Goal: Navigation & Orientation: Find specific page/section

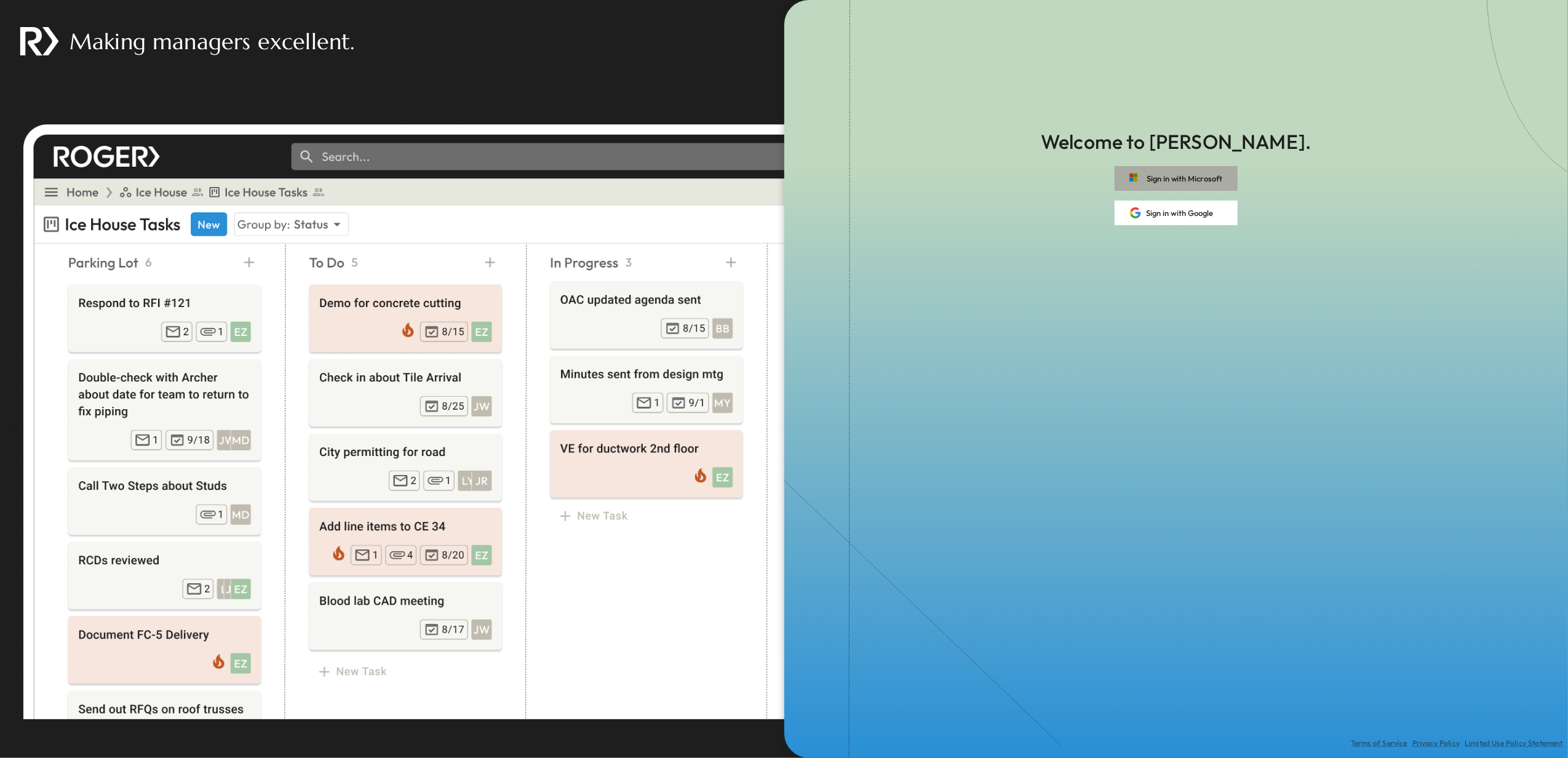
click at [1174, 176] on button "Sign in with Microsoft" at bounding box center [1176, 179] width 123 height 25
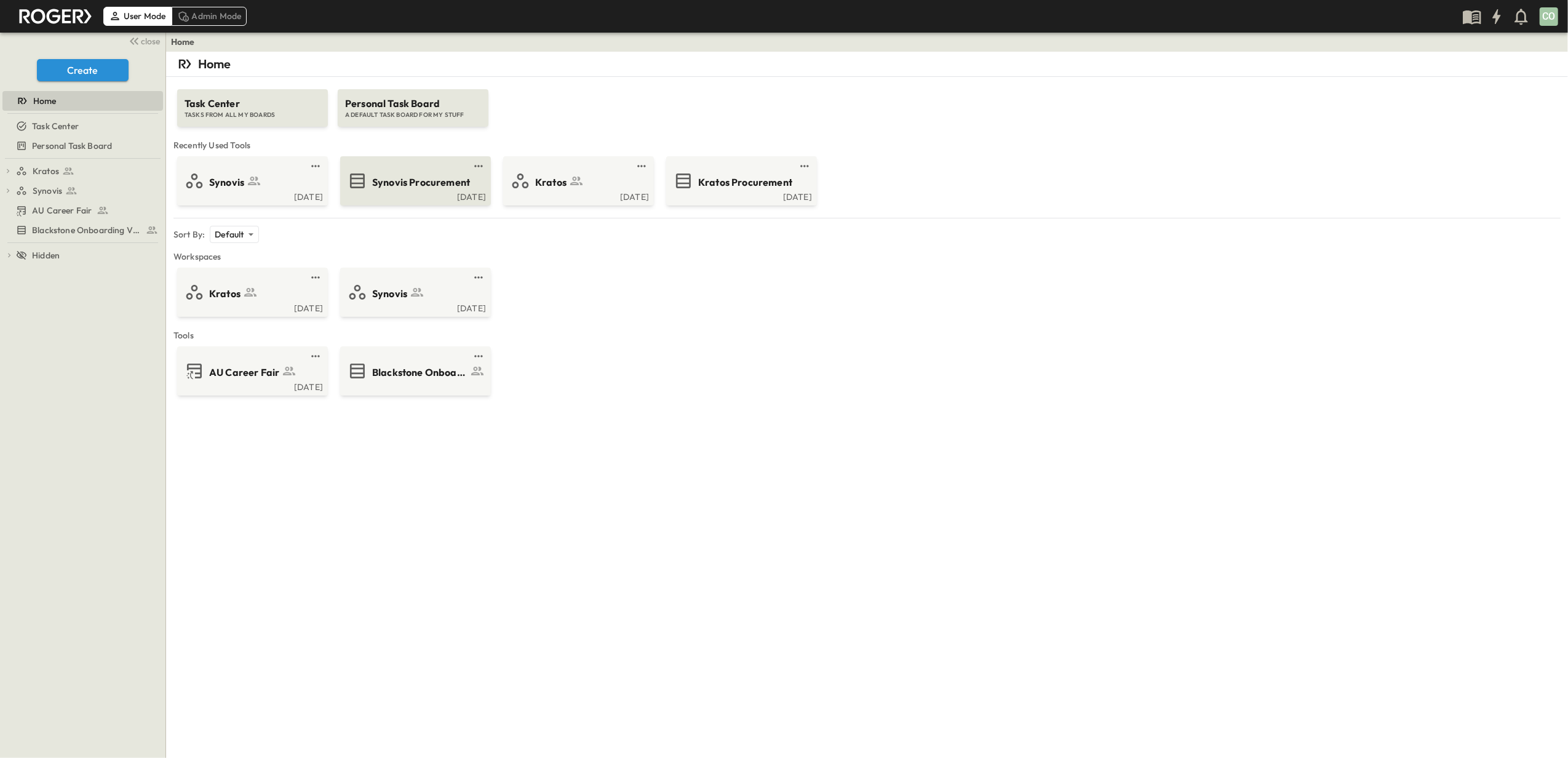
click at [436, 189] on div "Synovis Procurement" at bounding box center [414, 180] width 134 height 19
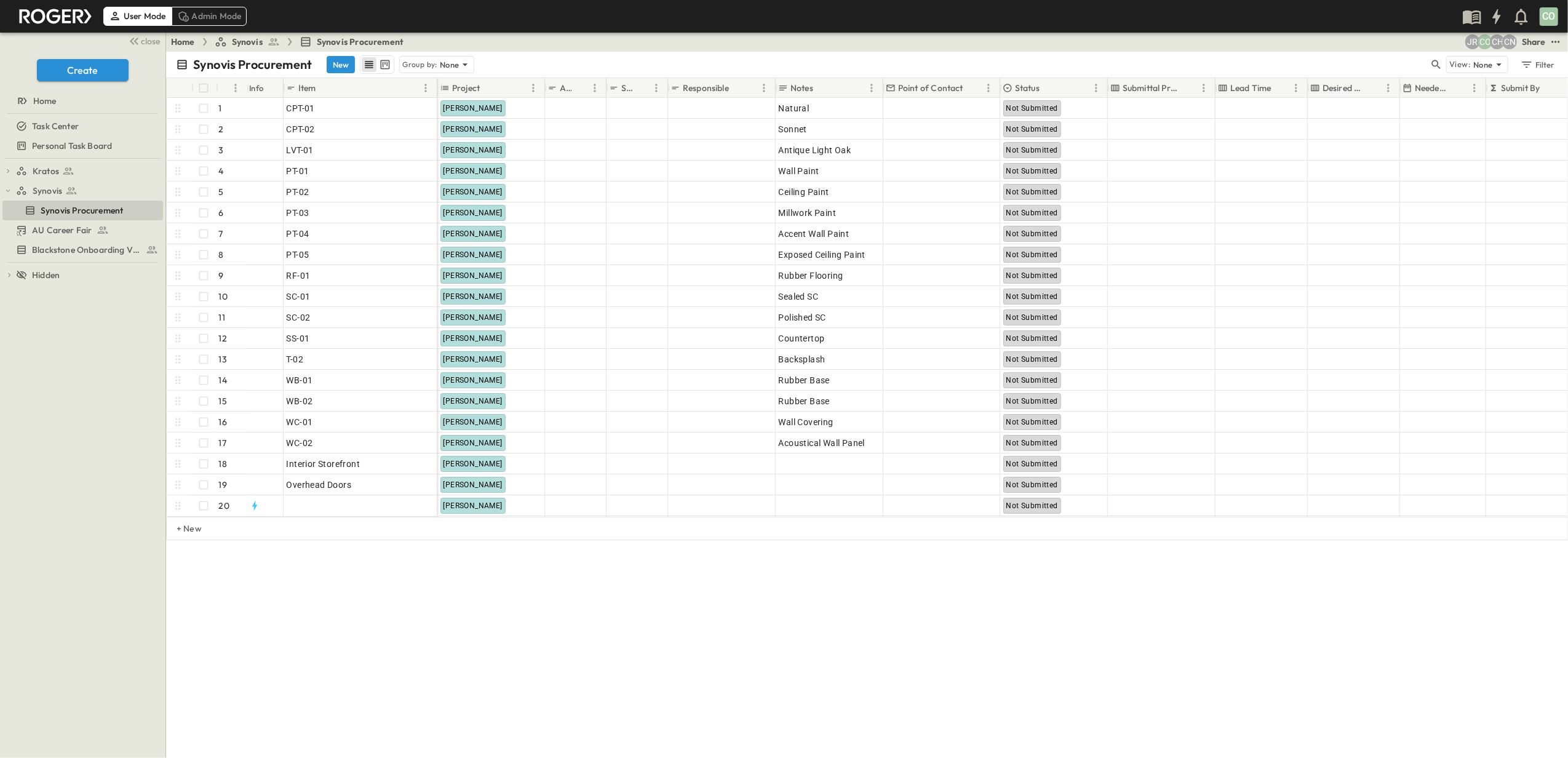
click at [178, 40] on link "Home" at bounding box center [182, 42] width 24 height 12
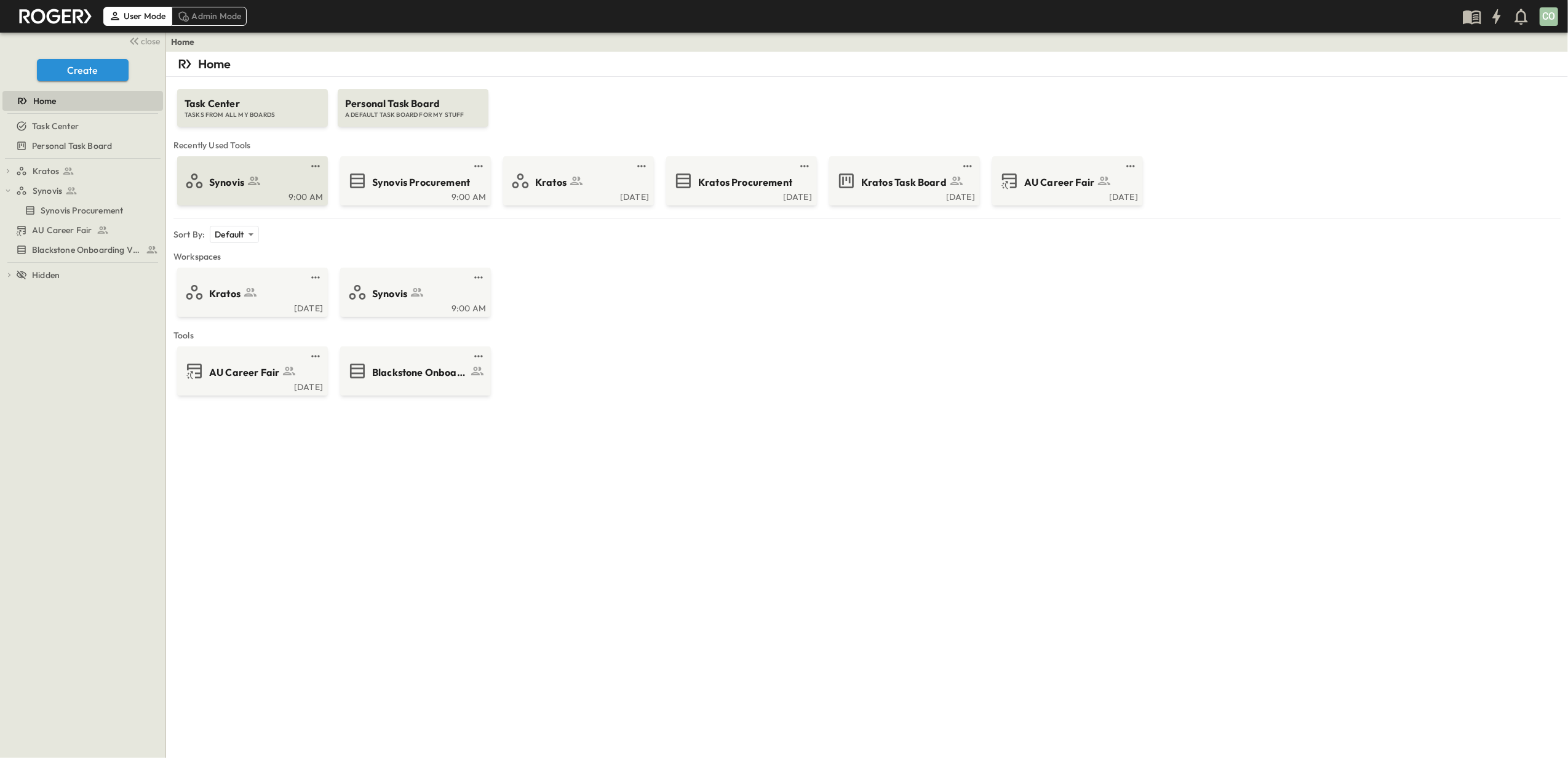
click at [241, 180] on span "Synovis" at bounding box center [227, 182] width 35 height 14
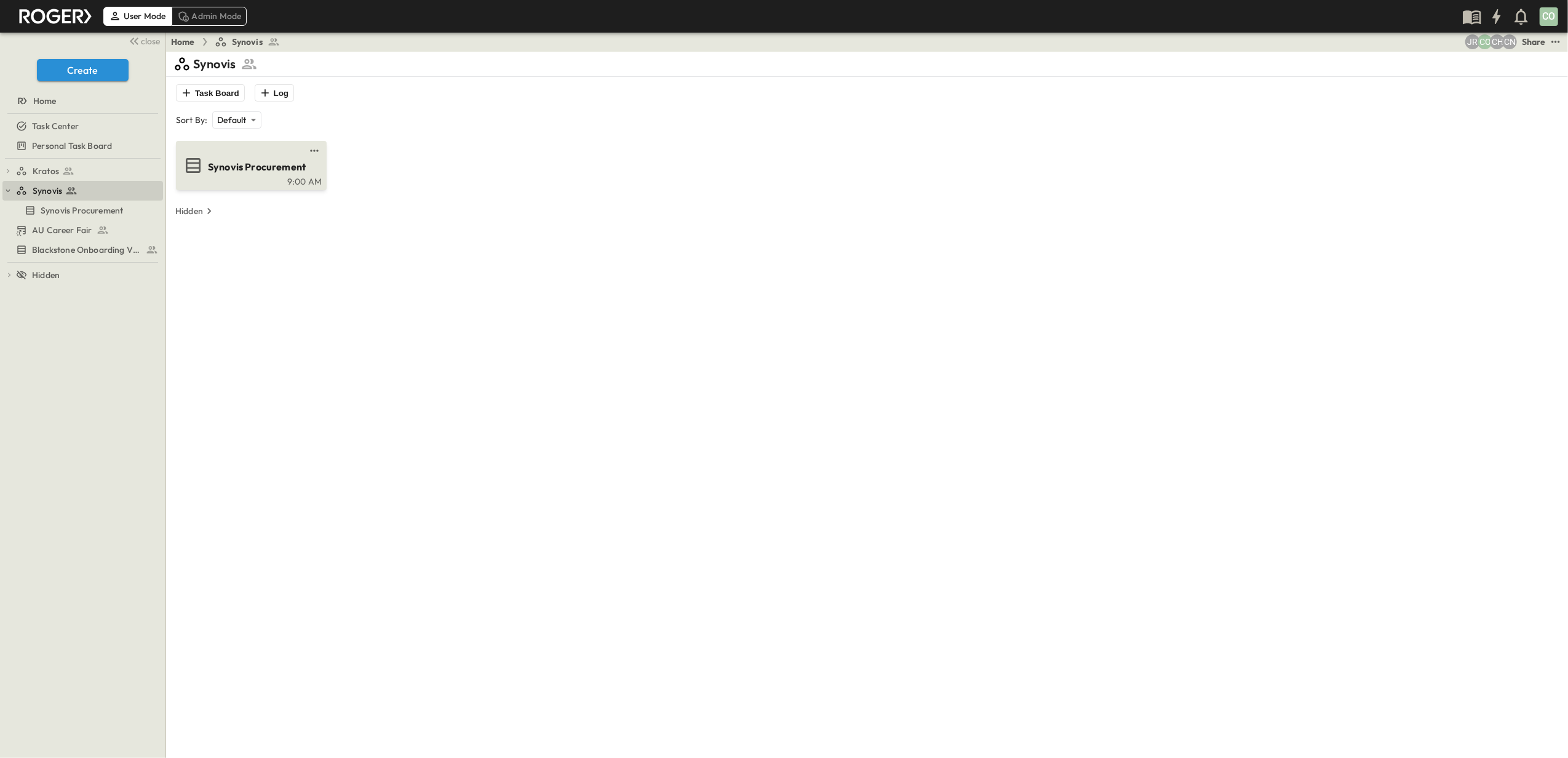
click at [212, 155] on link at bounding box center [247, 150] width 119 height 10
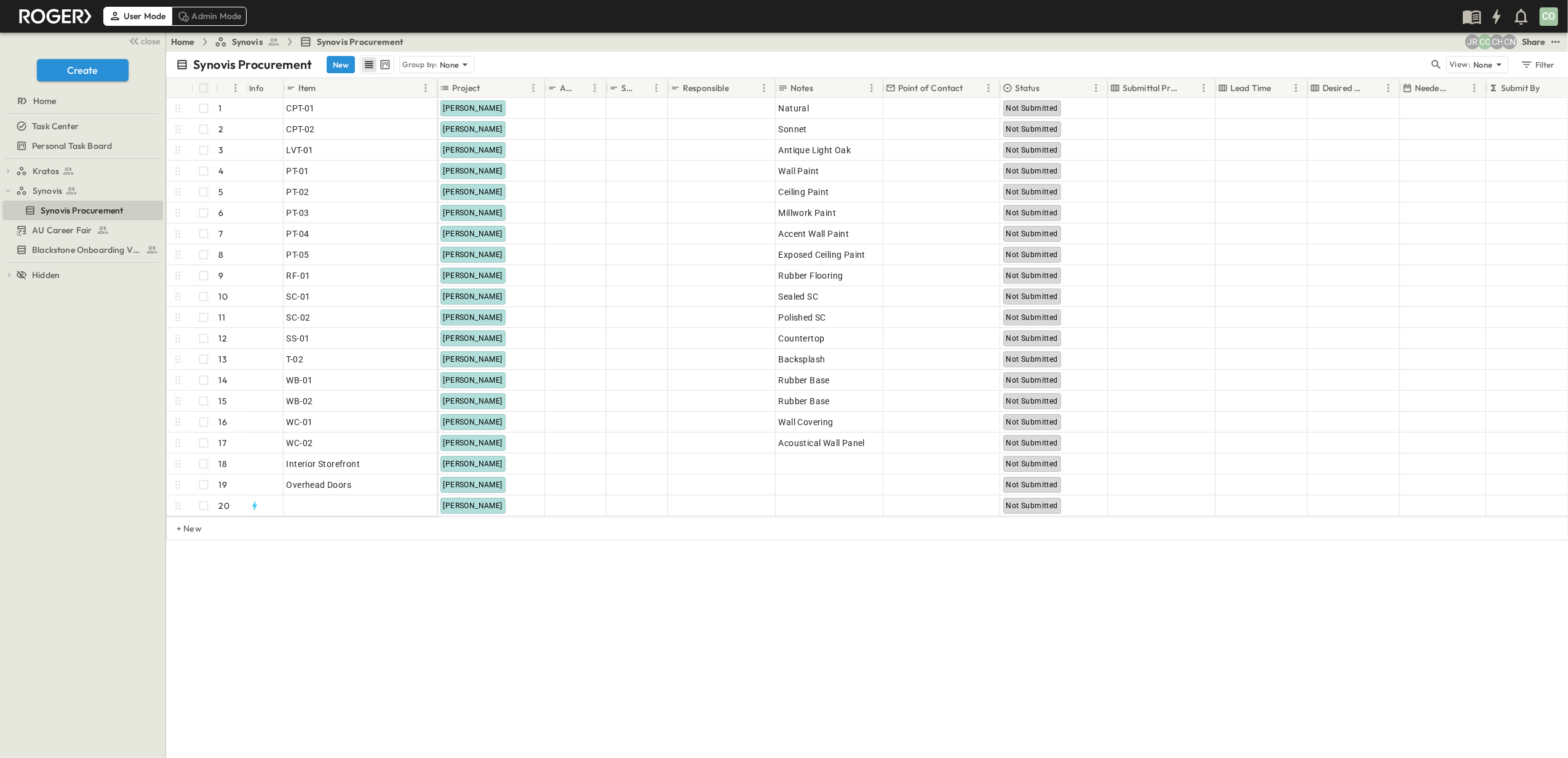
click at [185, 40] on link "Home" at bounding box center [182, 42] width 24 height 12
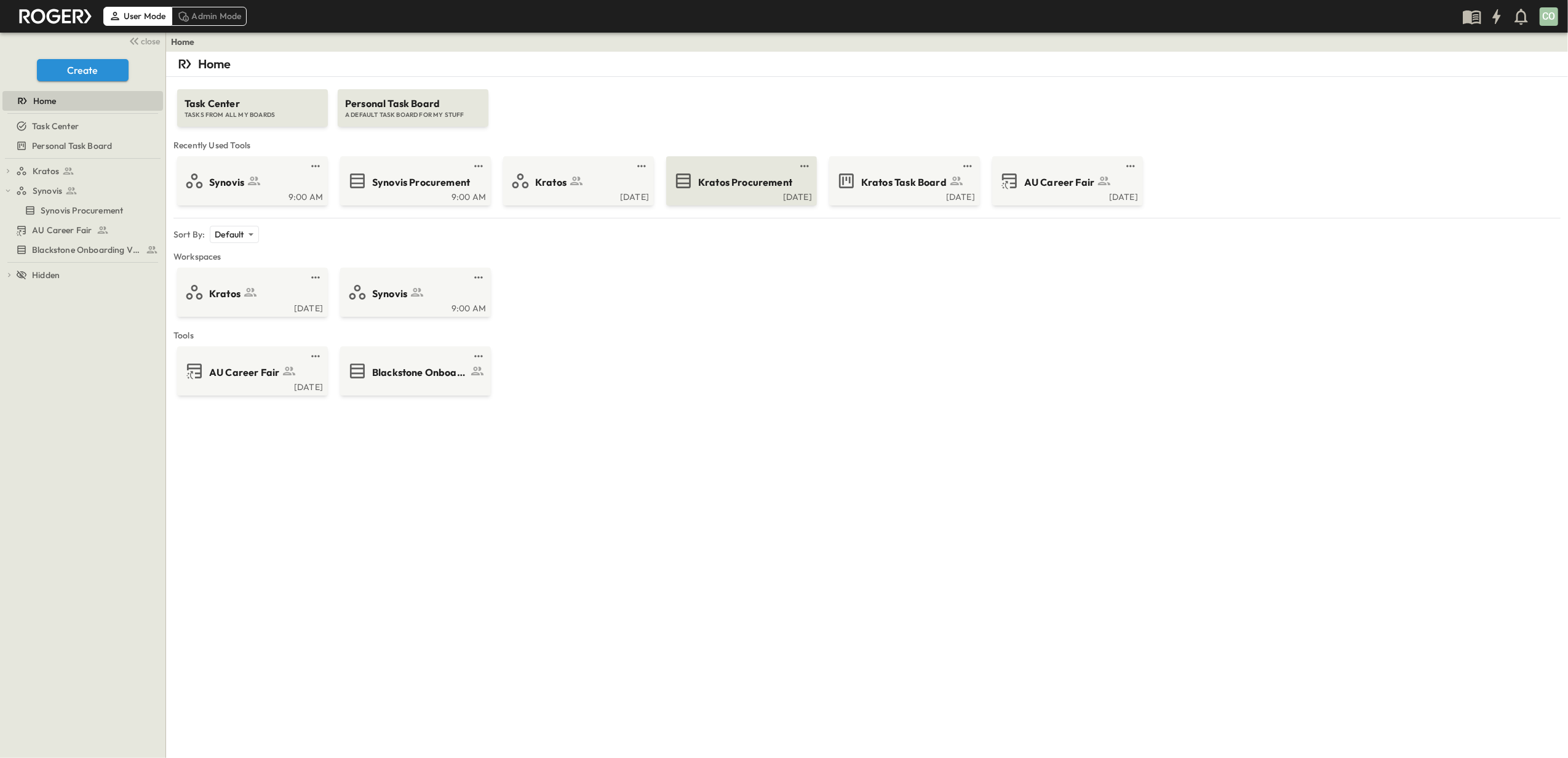
click at [722, 172] on div "Kratos Procurement" at bounding box center [753, 180] width 109 height 17
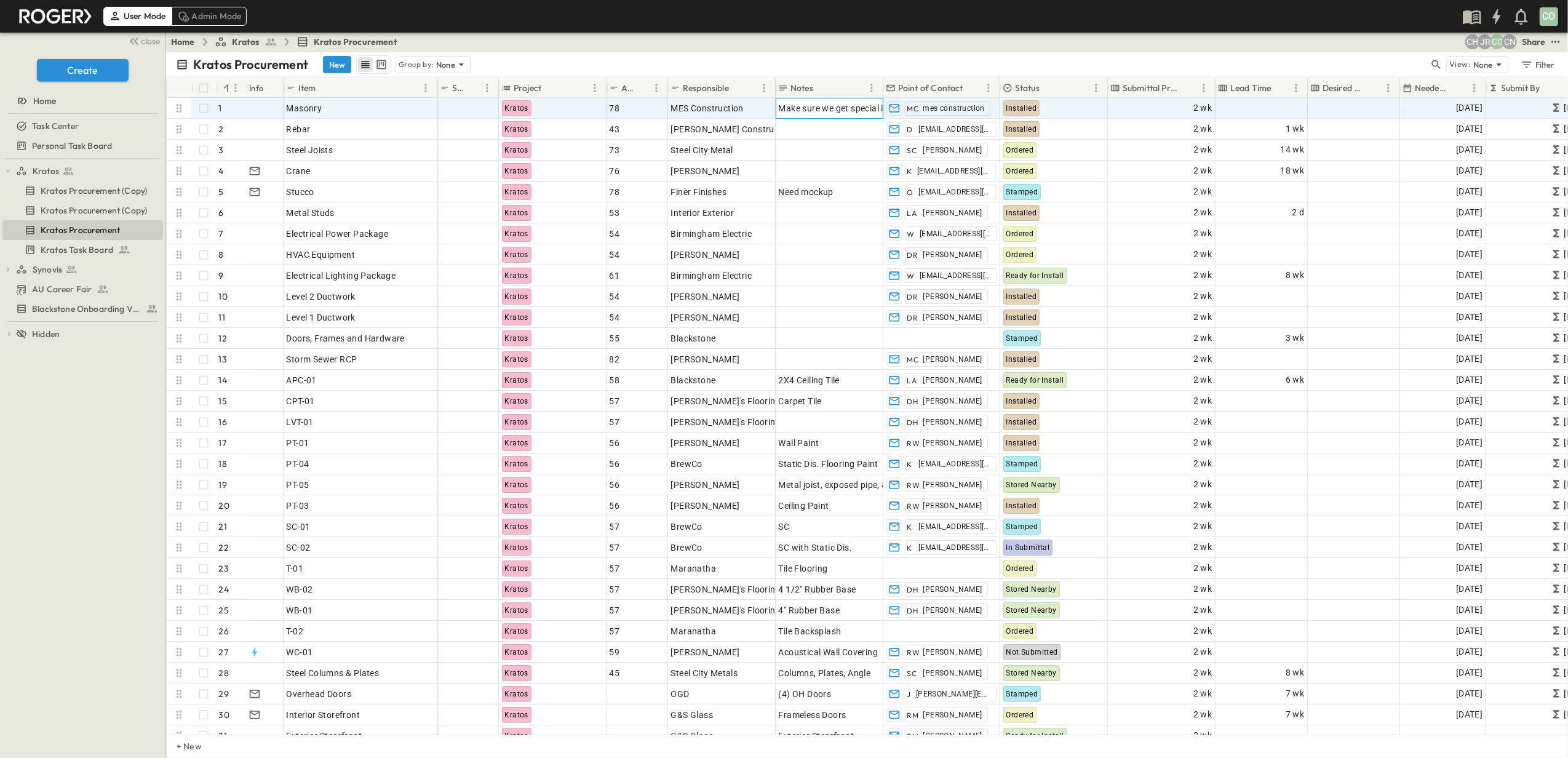
click at [816, 105] on span "Make sure we get special inspections for CMU grout pours" at bounding box center [896, 108] width 234 height 12
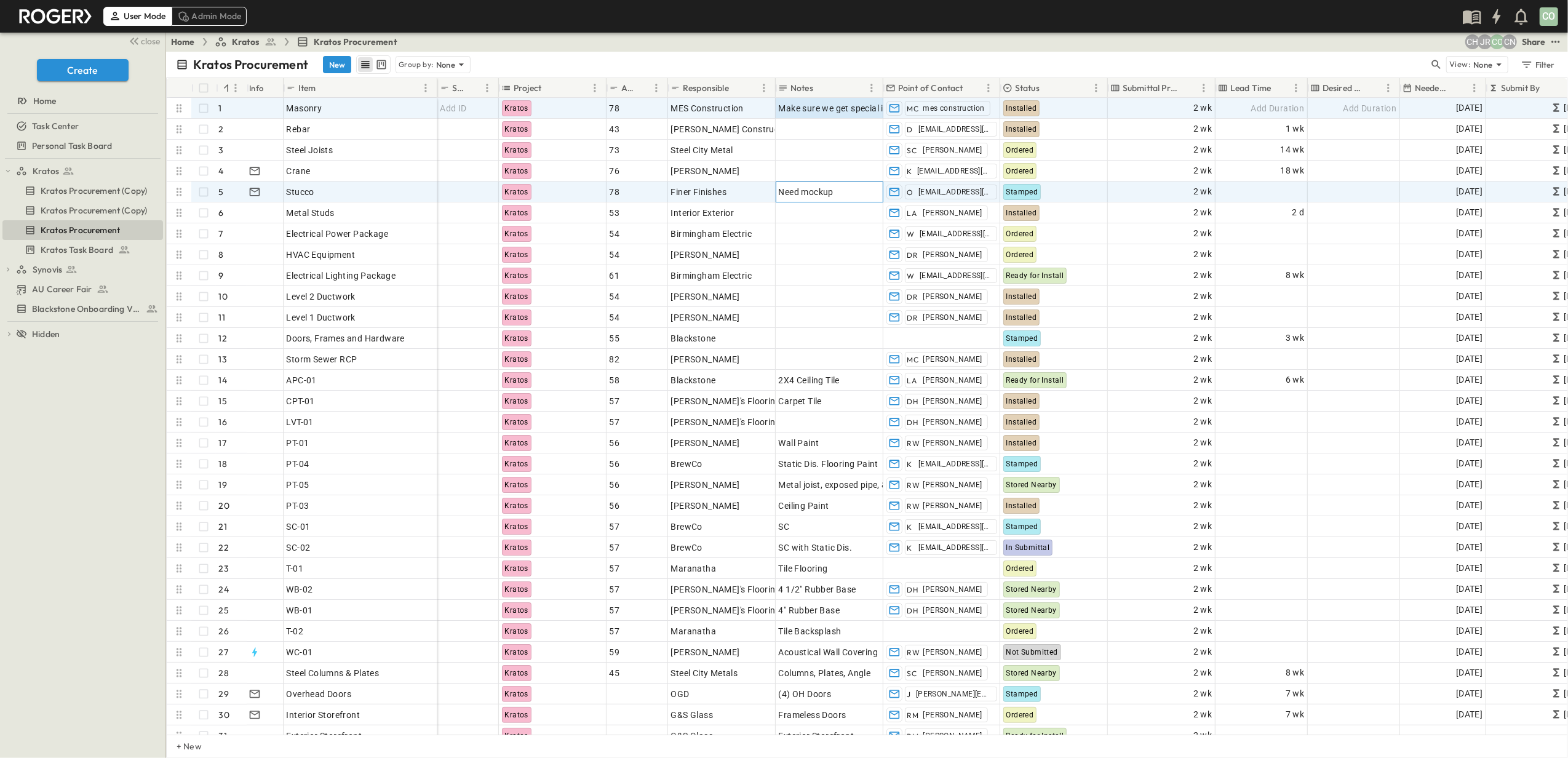
click at [828, 186] on span "Need mockup" at bounding box center [806, 192] width 55 height 12
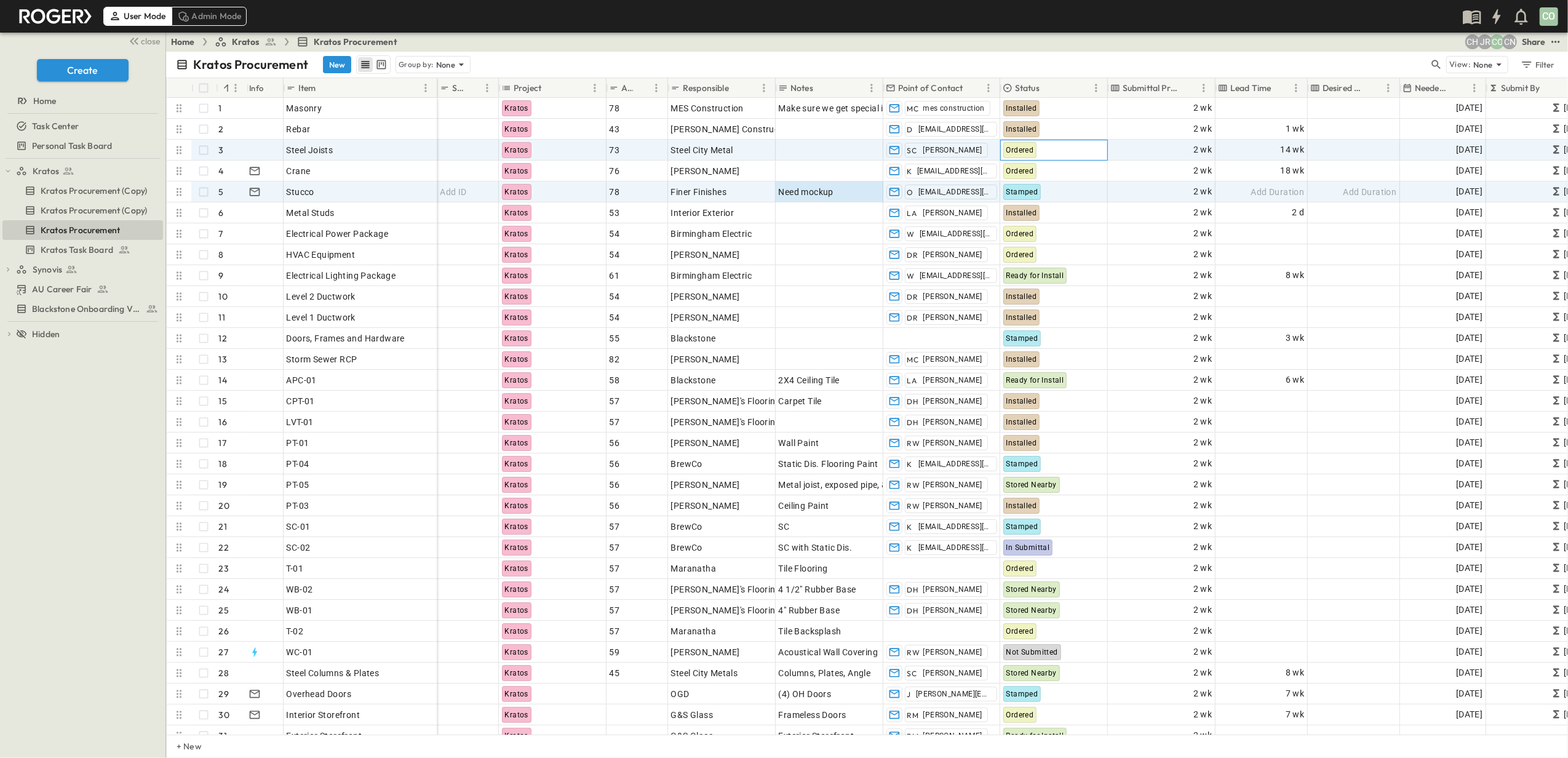
click at [1012, 149] on span "Ordered" at bounding box center [1020, 150] width 27 height 9
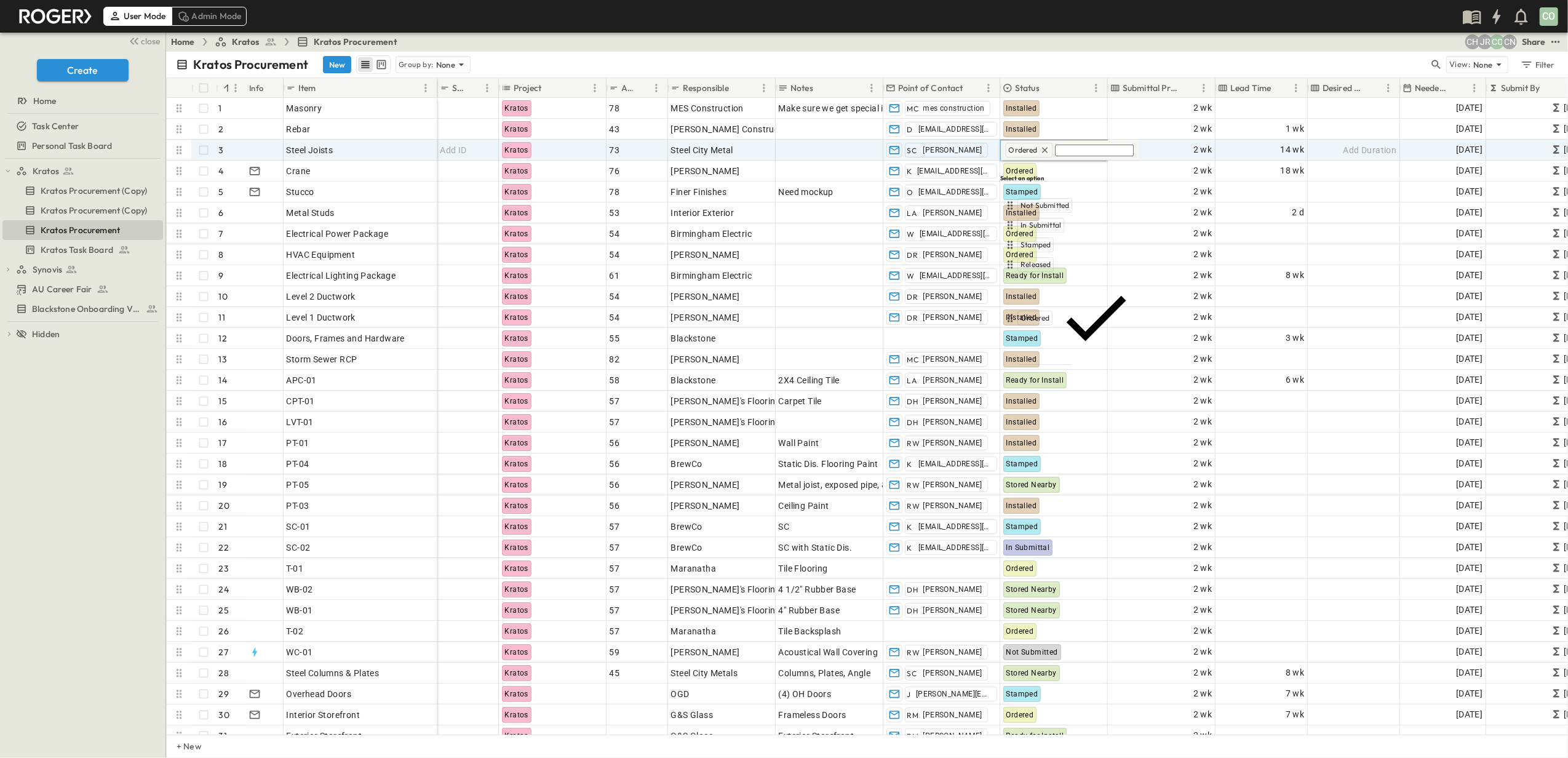
click at [1056, 404] on div "Installed" at bounding box center [1063, 411] width 119 height 15
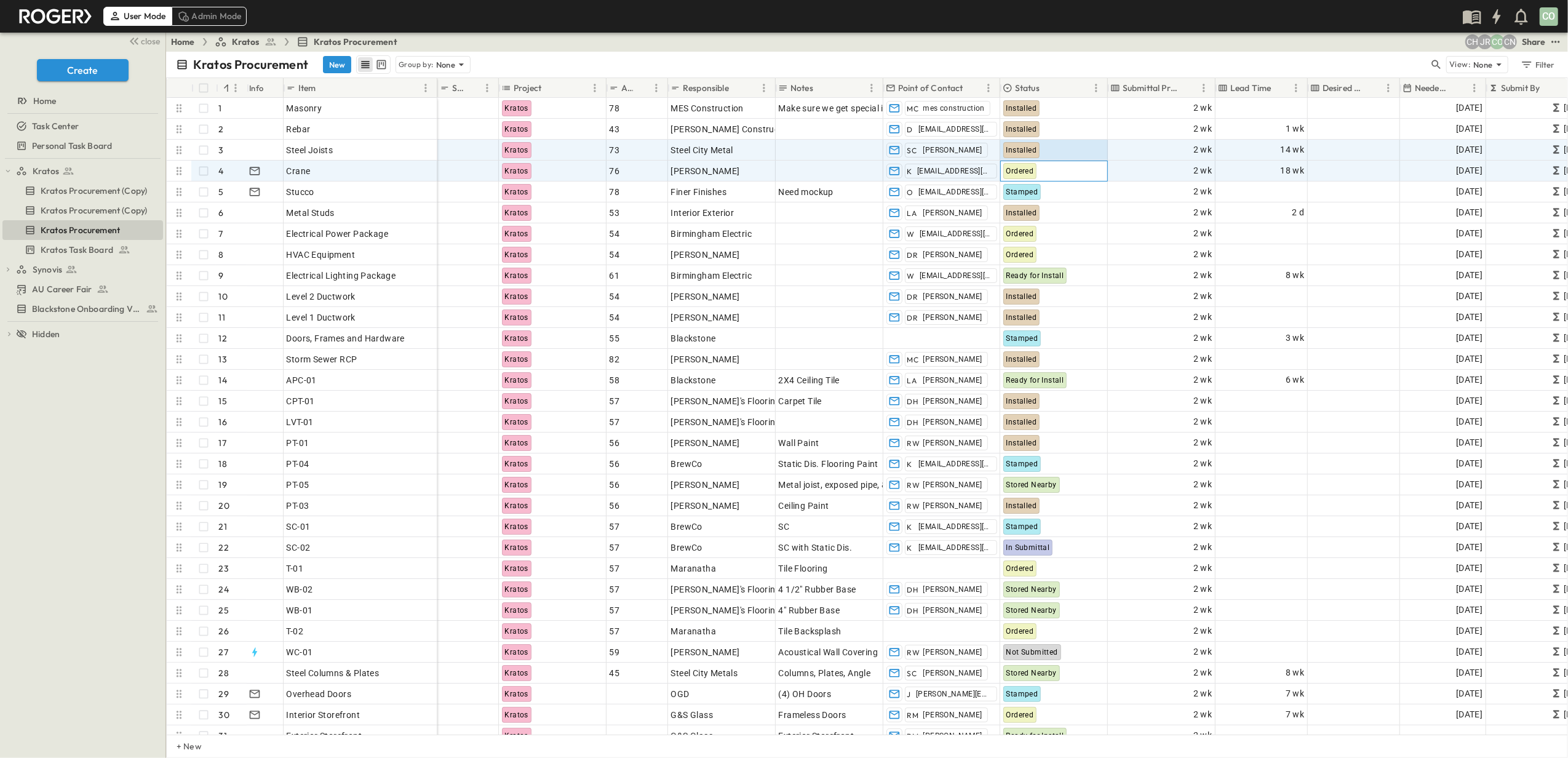
click at [1013, 169] on span "Ordered" at bounding box center [1020, 171] width 27 height 9
click at [1038, 277] on div "Released" at bounding box center [1036, 284] width 36 height 15
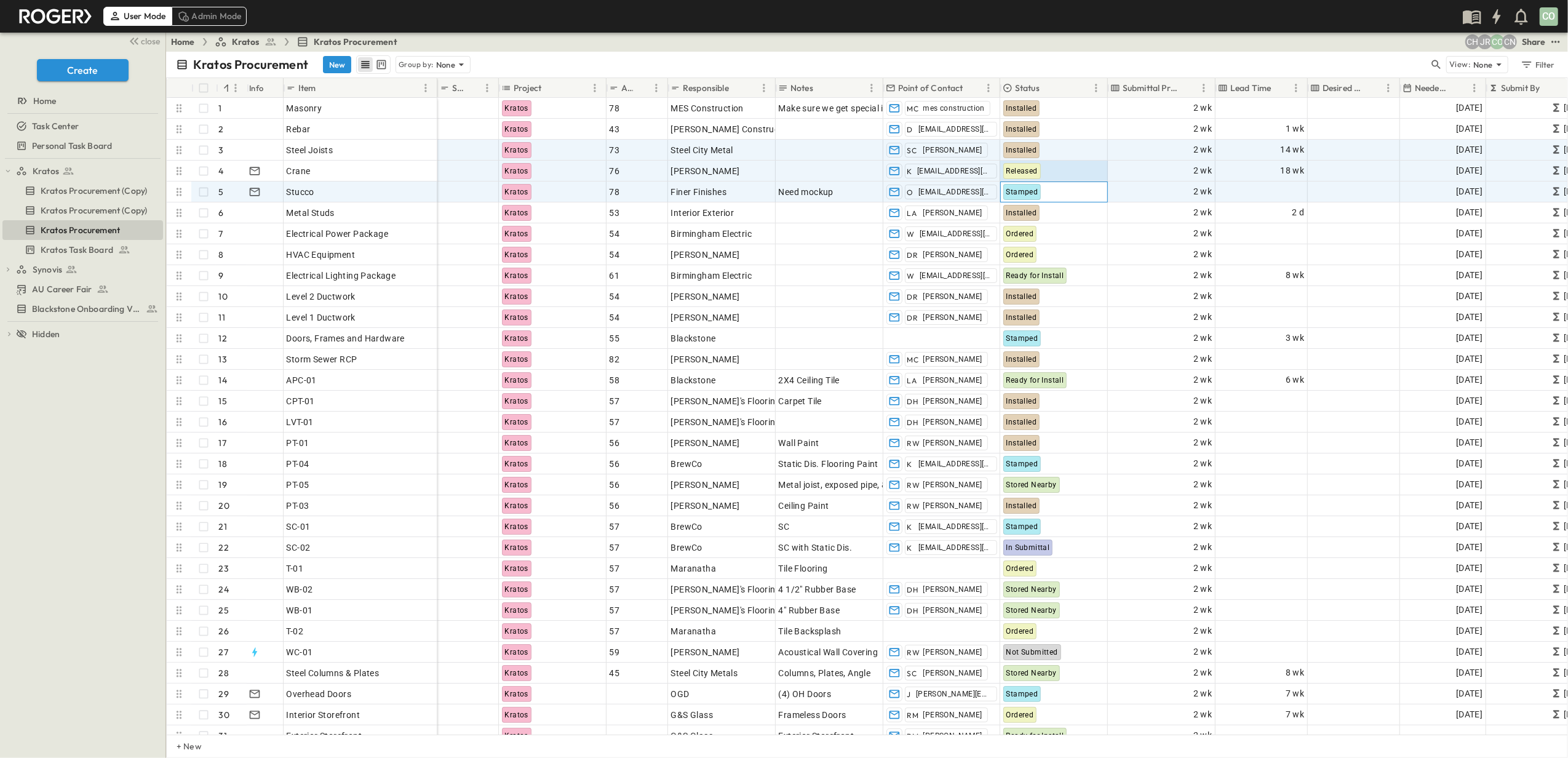
click at [1037, 189] on span "Stamped" at bounding box center [1022, 192] width 32 height 9
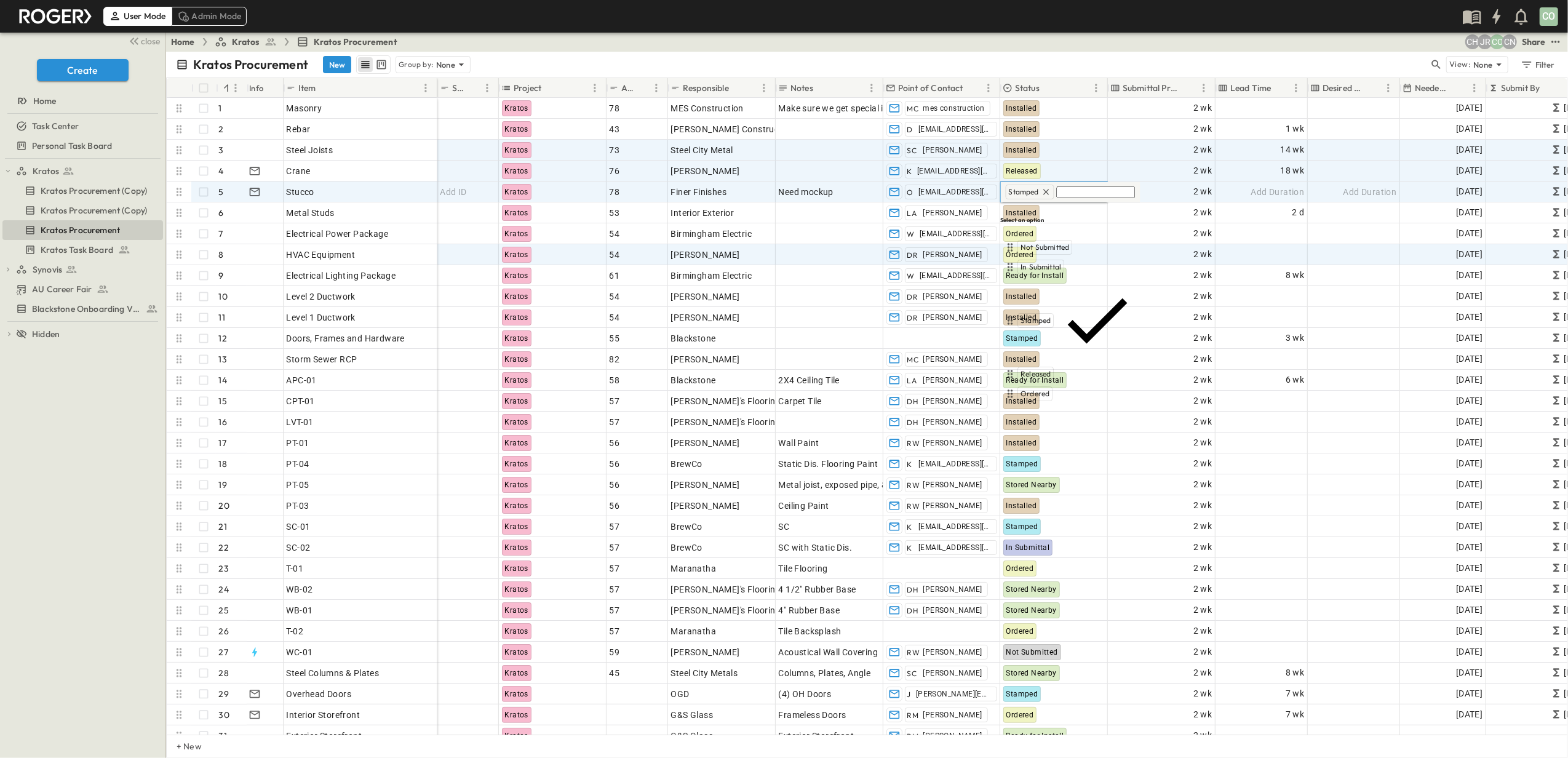
click at [1056, 445] on div "Installed" at bounding box center [1064, 452] width 120 height 15
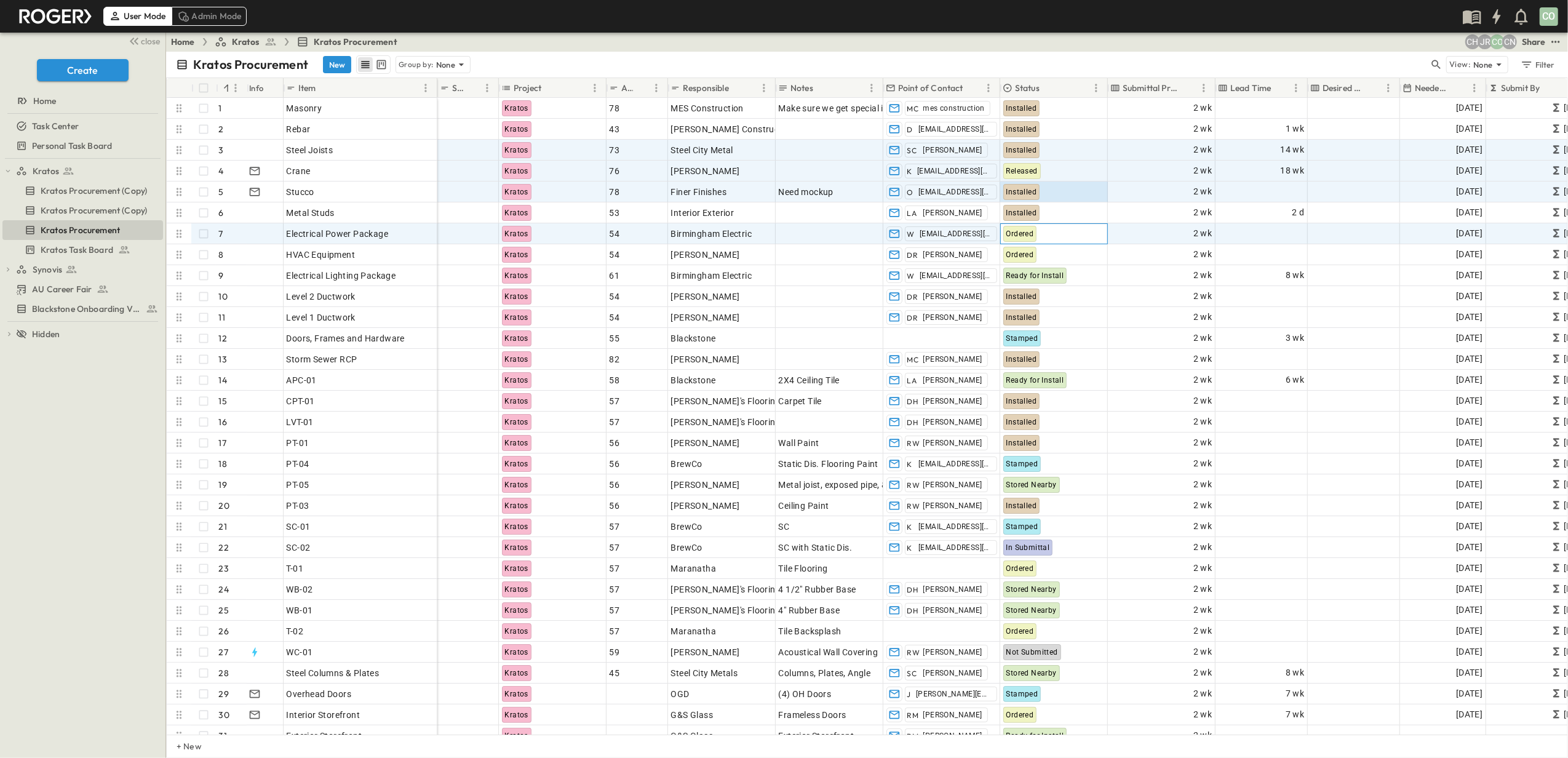
click at [1026, 237] on span "Ordered" at bounding box center [1020, 234] width 27 height 9
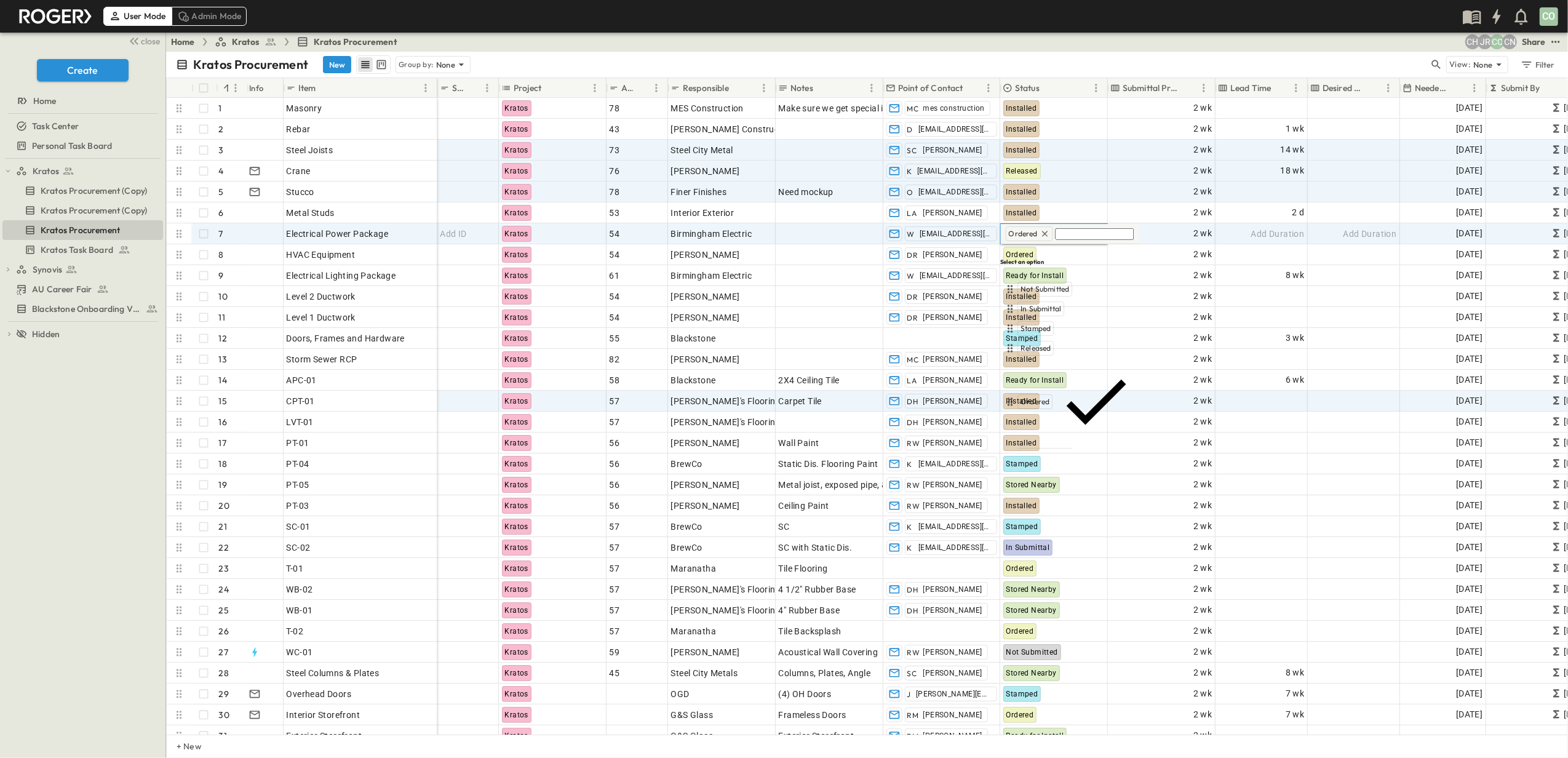
click at [1039, 490] on span "Installed" at bounding box center [1036, 494] width 29 height 10
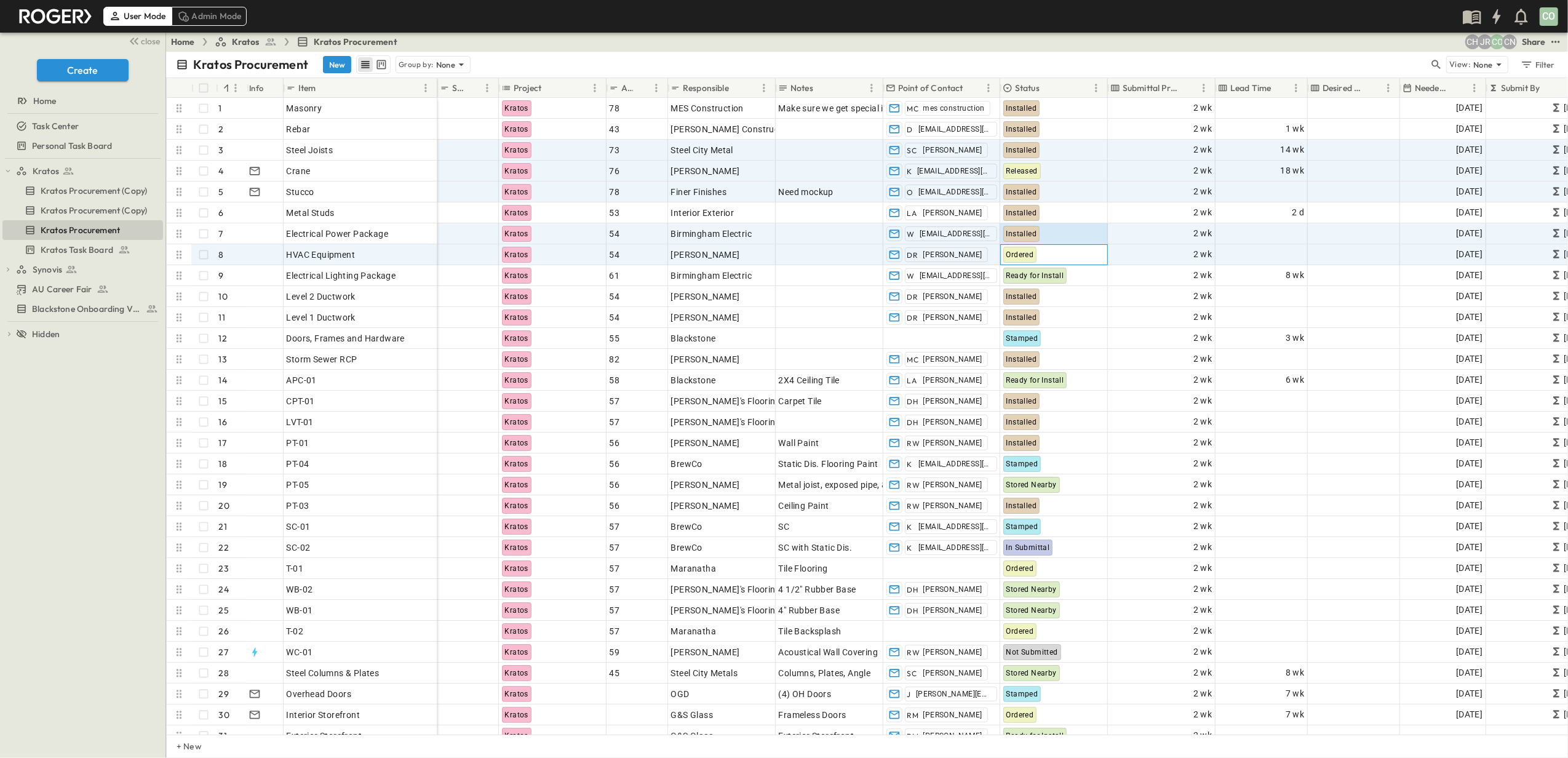
click at [1022, 260] on div "Ordered" at bounding box center [1021, 254] width 33 height 16
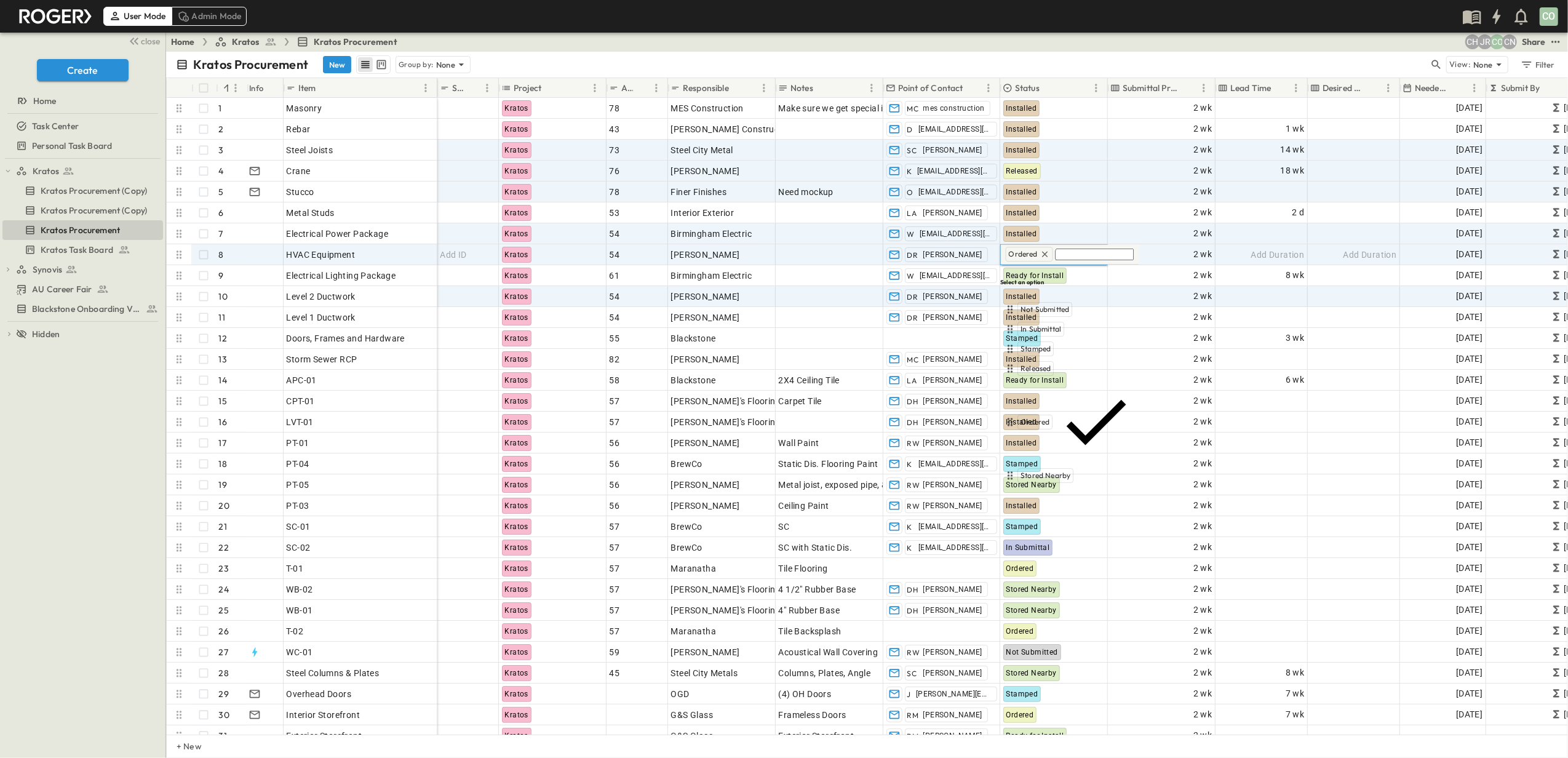
click at [1044, 510] on span "Installed" at bounding box center [1036, 514] width 29 height 10
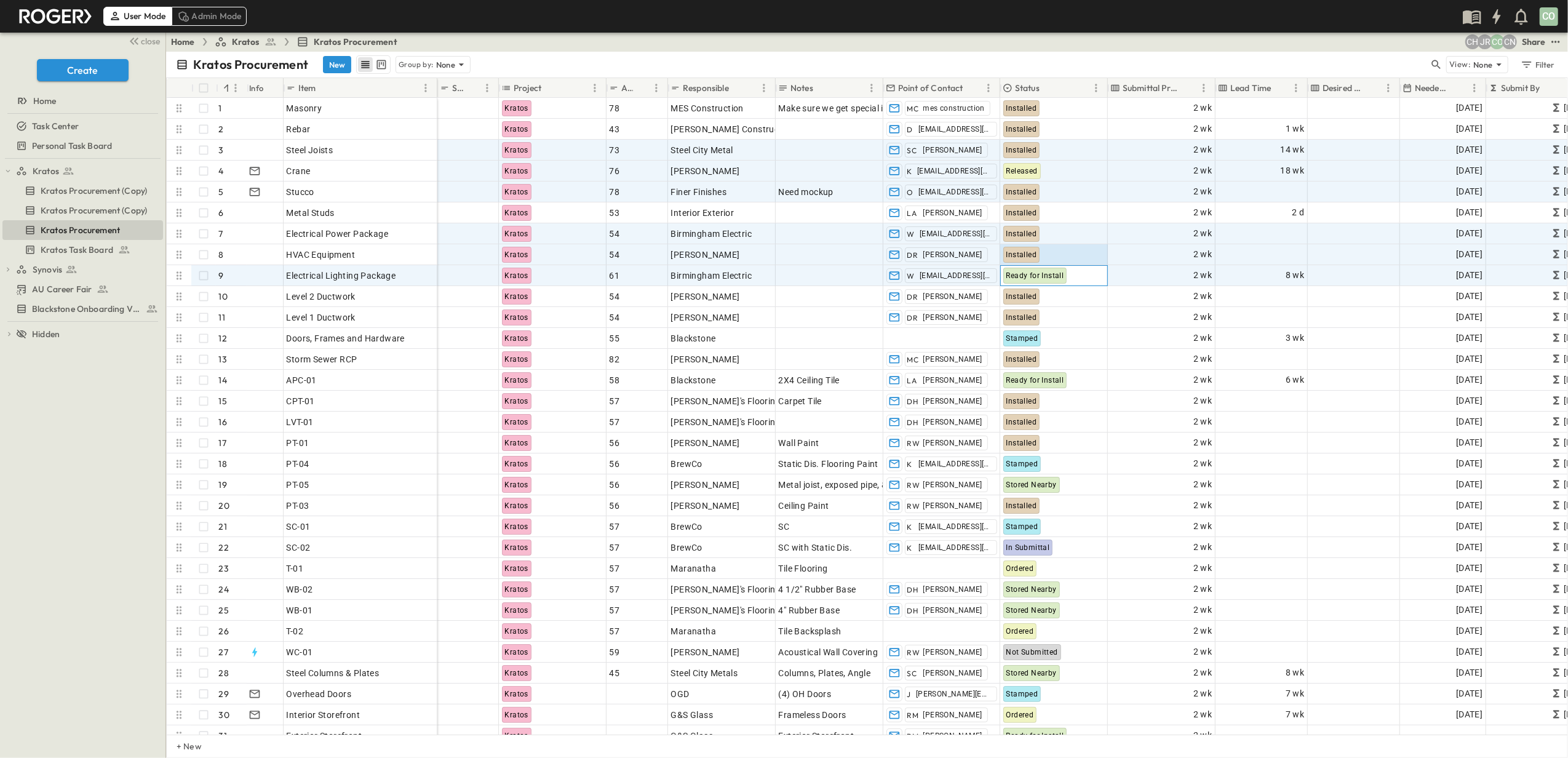
click at [1022, 272] on span "Ready for Install" at bounding box center [1036, 275] width 58 height 9
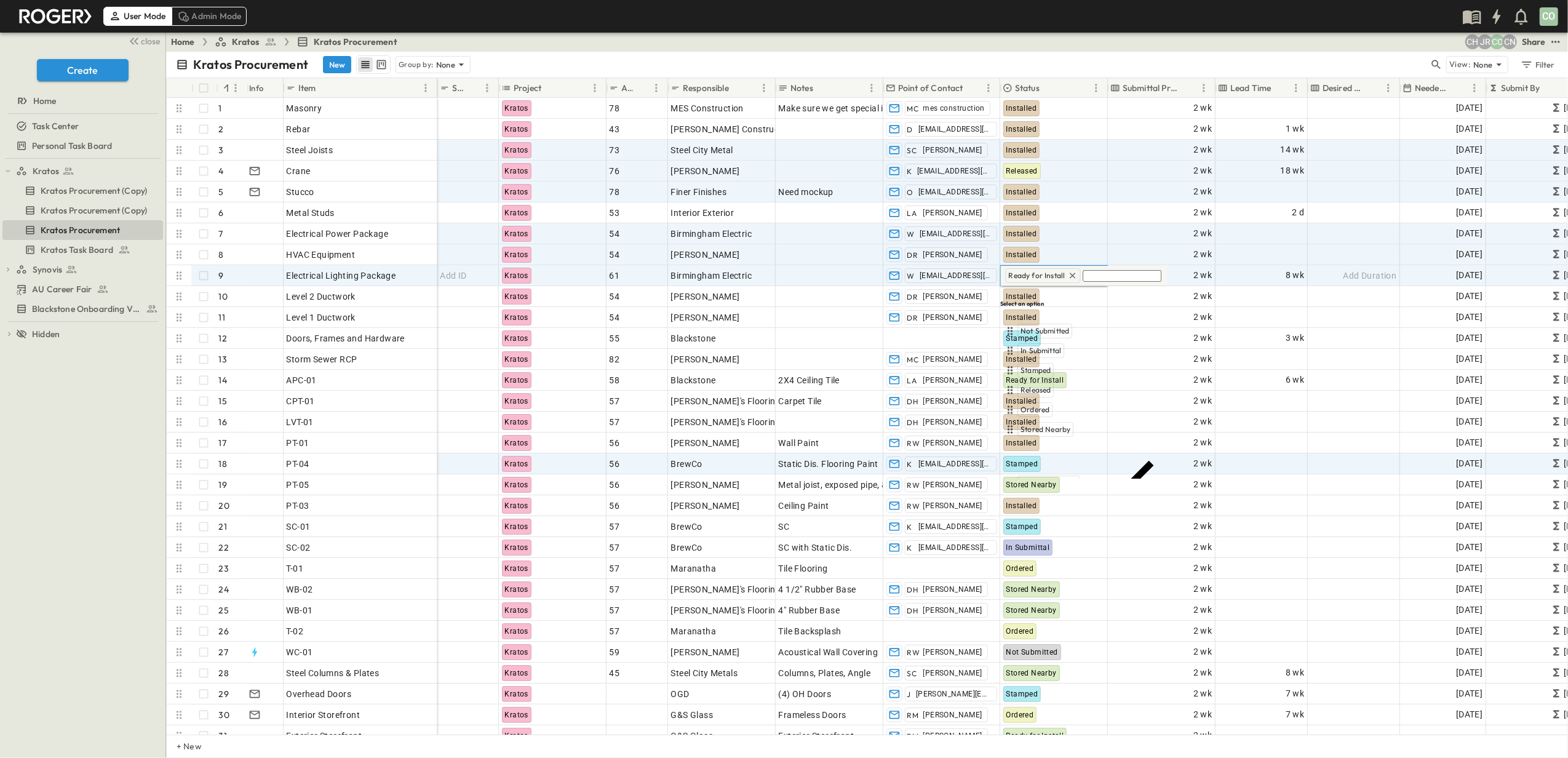
click at [1041, 531] on span "Installed" at bounding box center [1036, 536] width 29 height 10
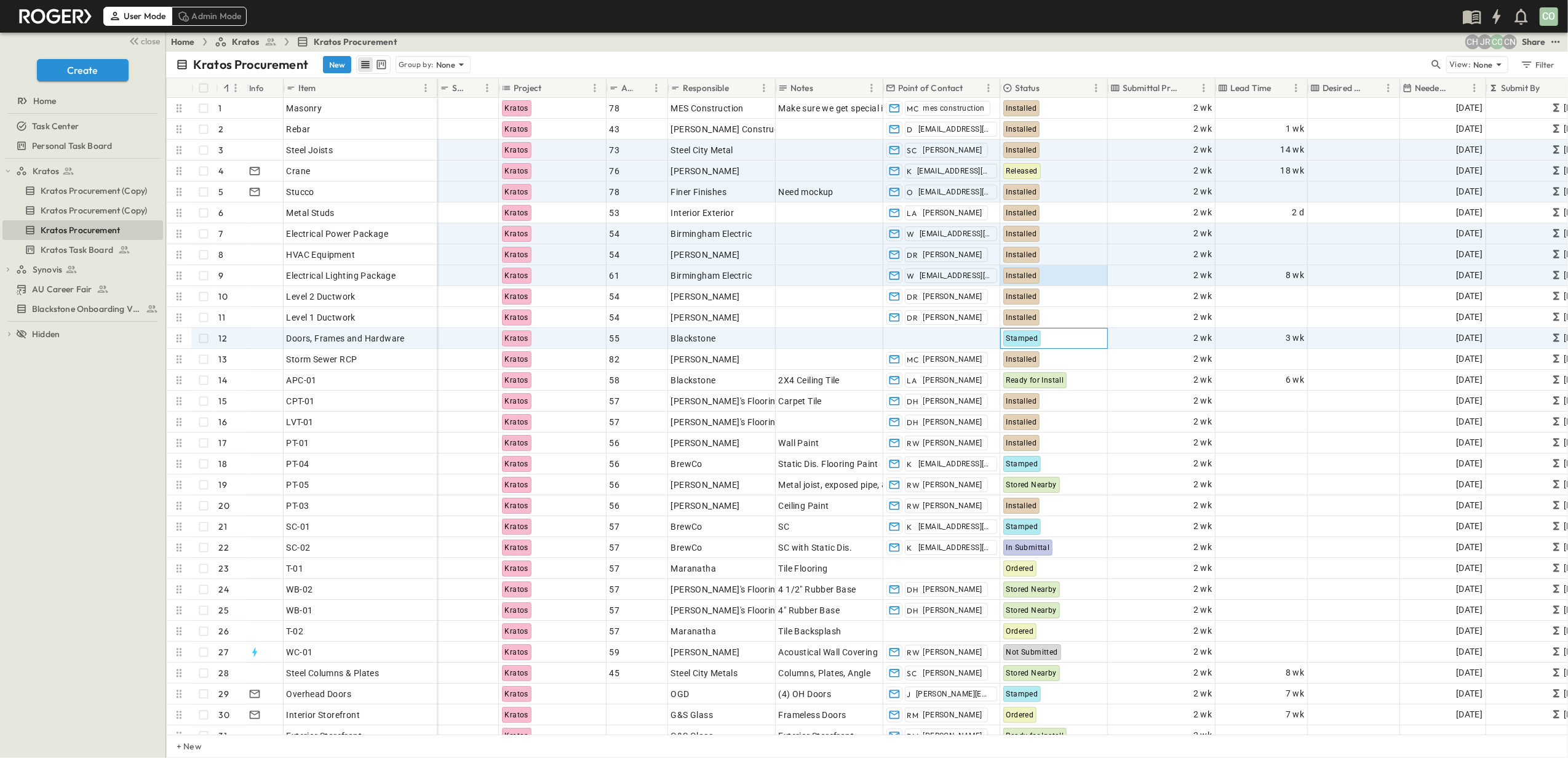
click at [1007, 337] on span "Stamped" at bounding box center [1022, 339] width 32 height 9
click at [1043, 514] on span "Released" at bounding box center [1037, 519] width 30 height 10
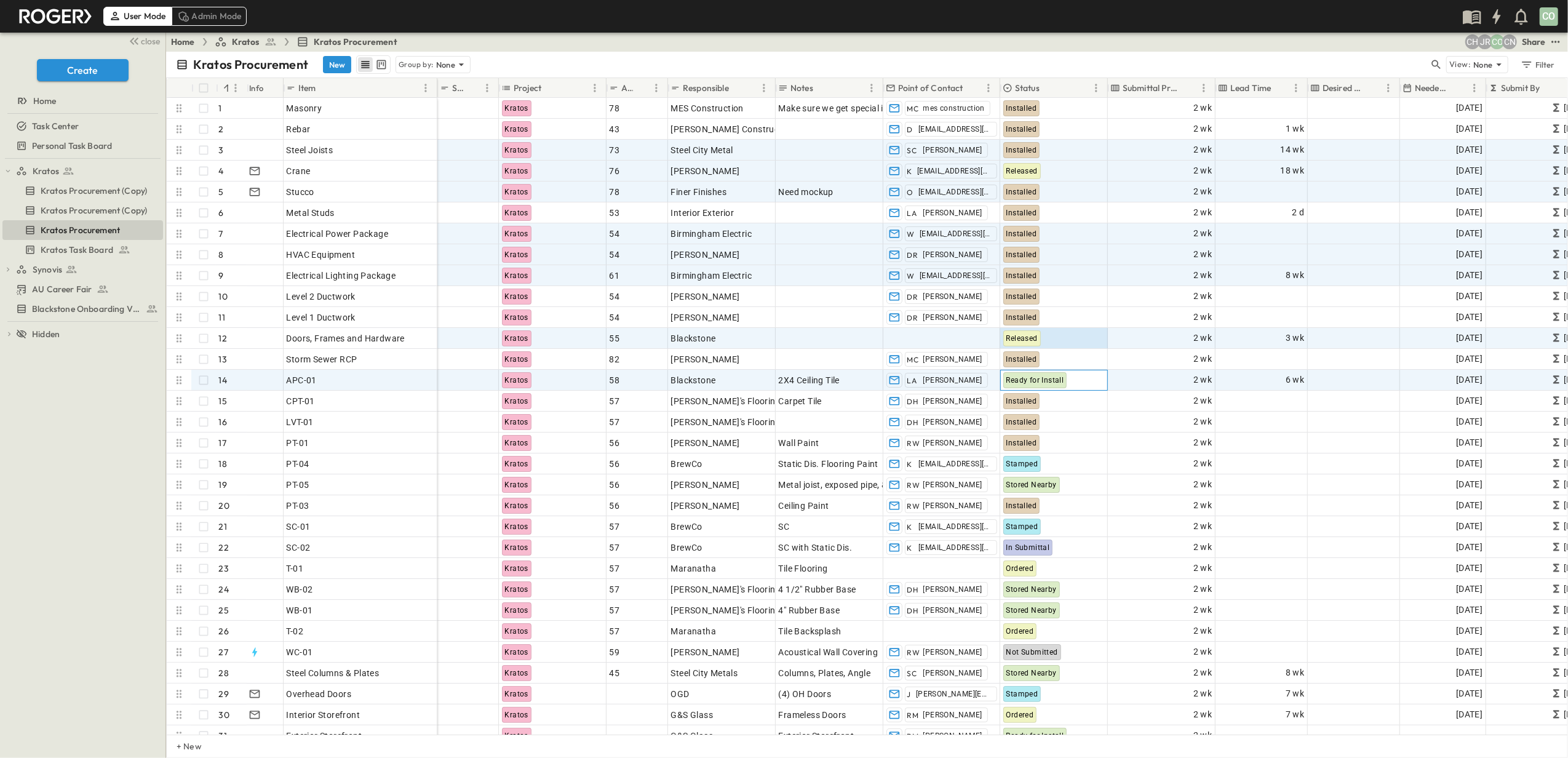
click at [1028, 382] on span "Ready for Install" at bounding box center [1036, 380] width 58 height 9
click at [1024, 441] on div "Installed" at bounding box center [1036, 448] width 35 height 15
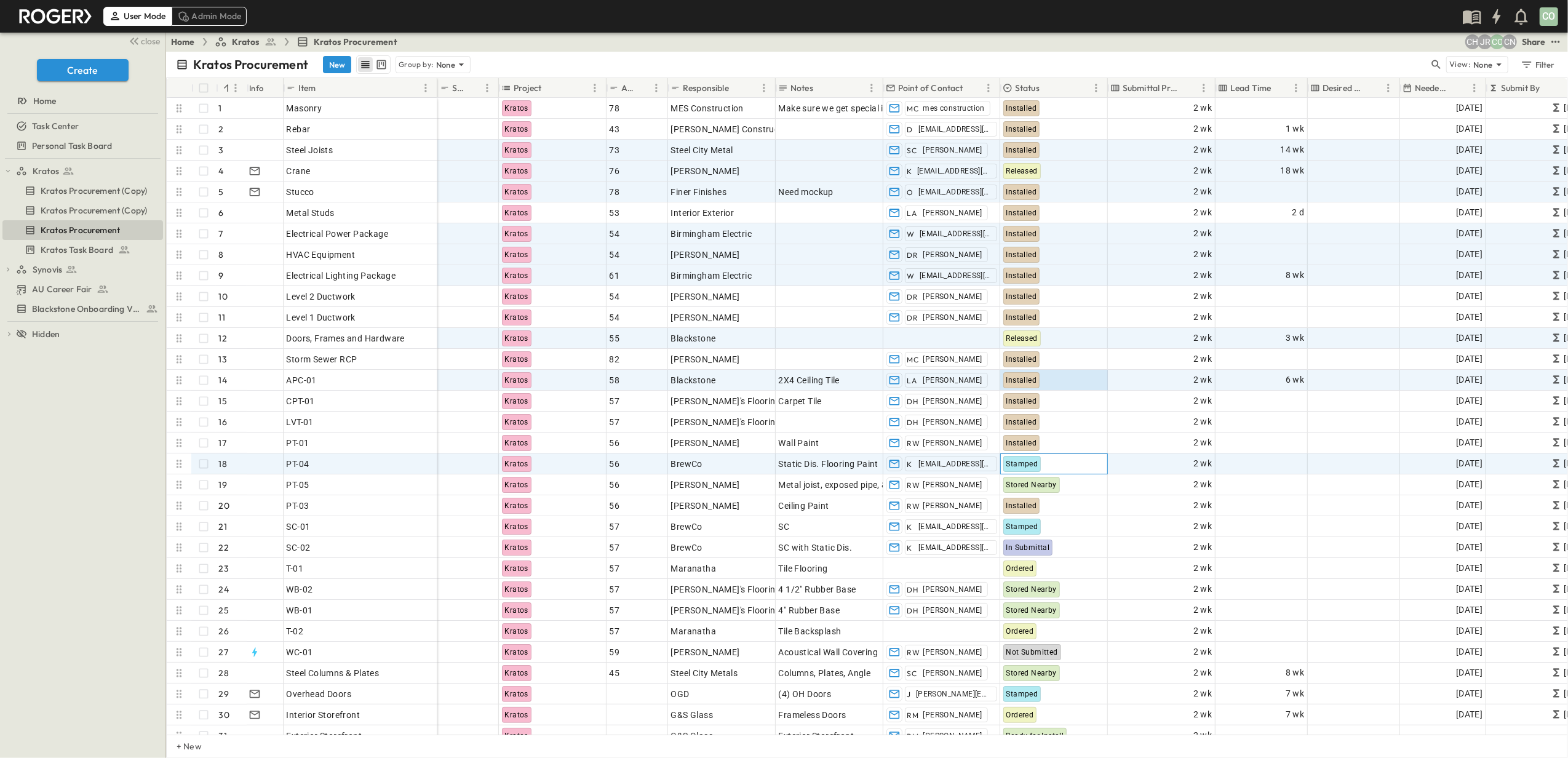
click at [1026, 463] on span "Stamped" at bounding box center [1022, 463] width 32 height 9
click at [1044, 489] on span "Ready for Install" at bounding box center [1050, 493] width 56 height 10
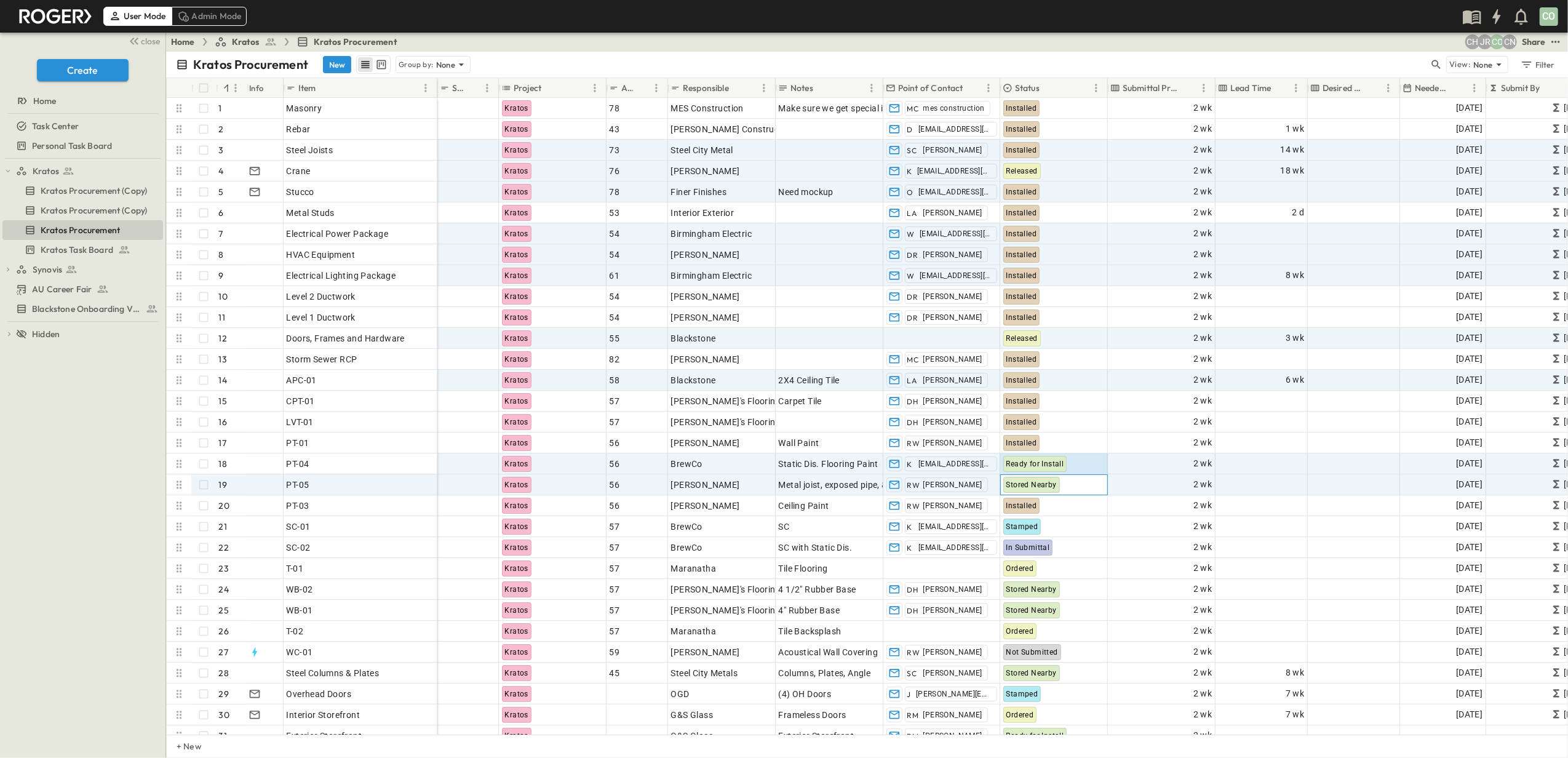
click at [1043, 484] on span "Stored Nearby" at bounding box center [1031, 485] width 50 height 9
click at [1041, 523] on span "Ready for Install" at bounding box center [1050, 528] width 56 height 10
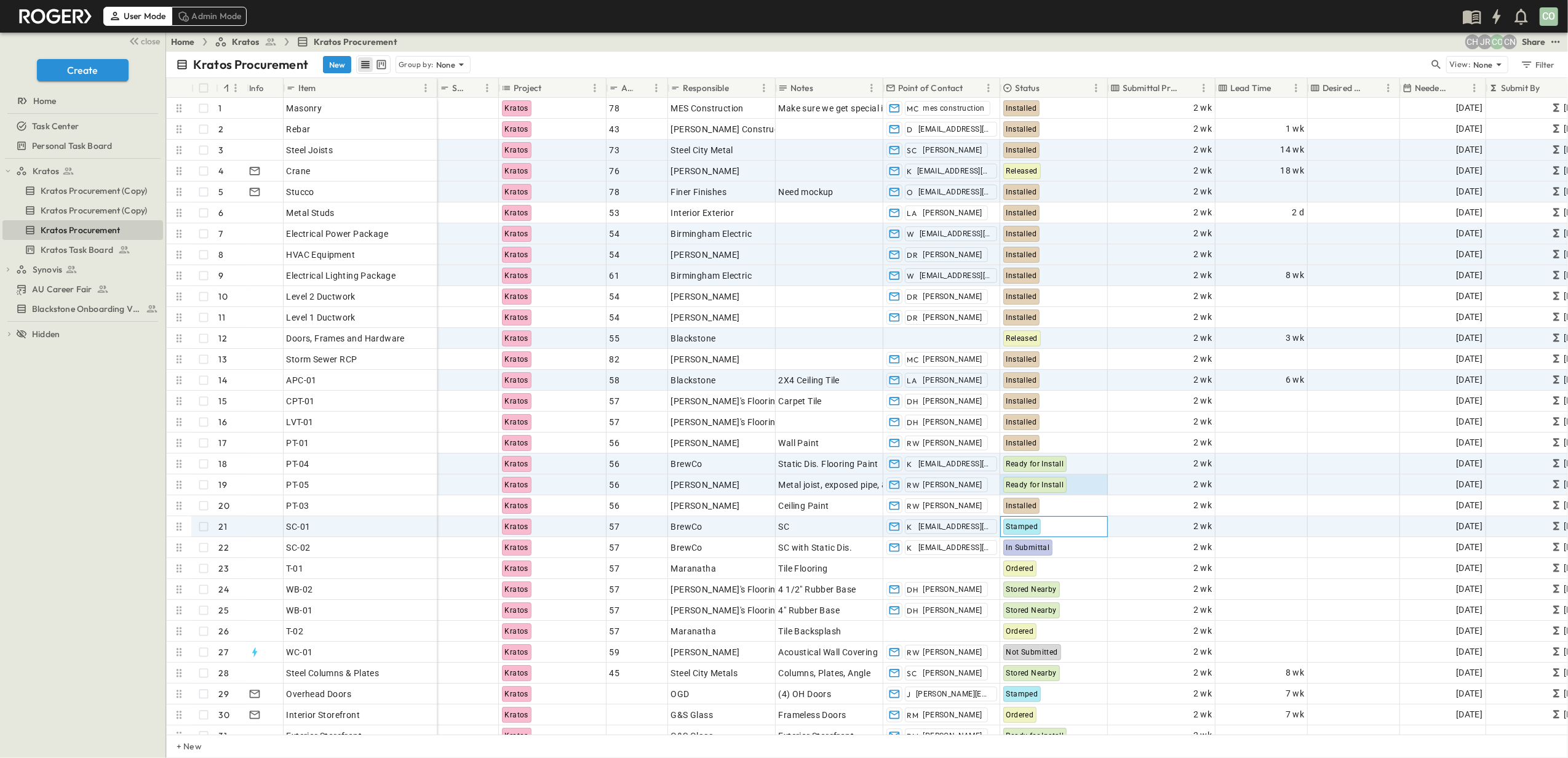
click at [1022, 522] on span "Stamped" at bounding box center [1022, 527] width 32 height 9
click at [1053, 578] on div "Installed" at bounding box center [1036, 585] width 35 height 15
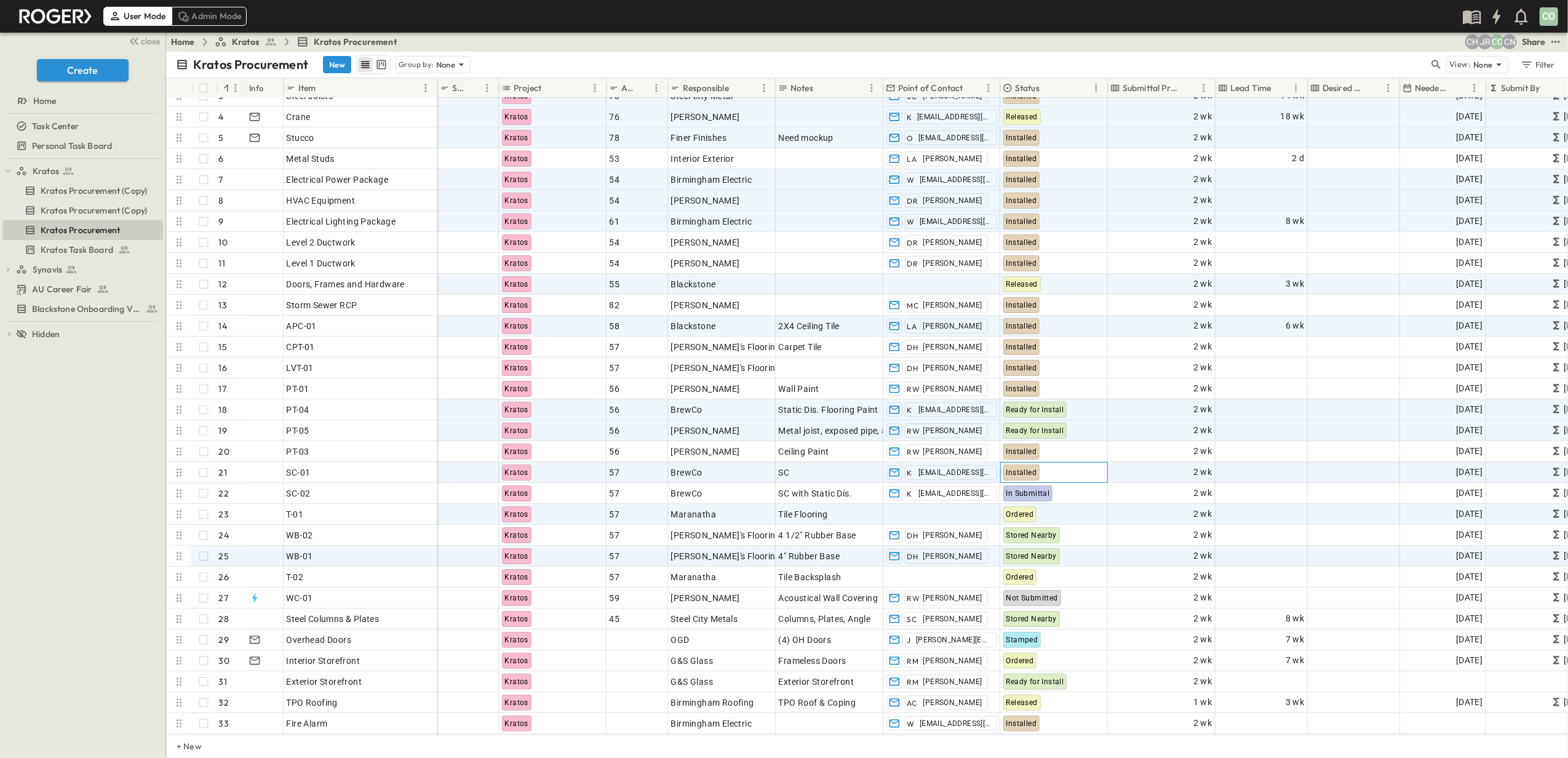
scroll to position [82, 0]
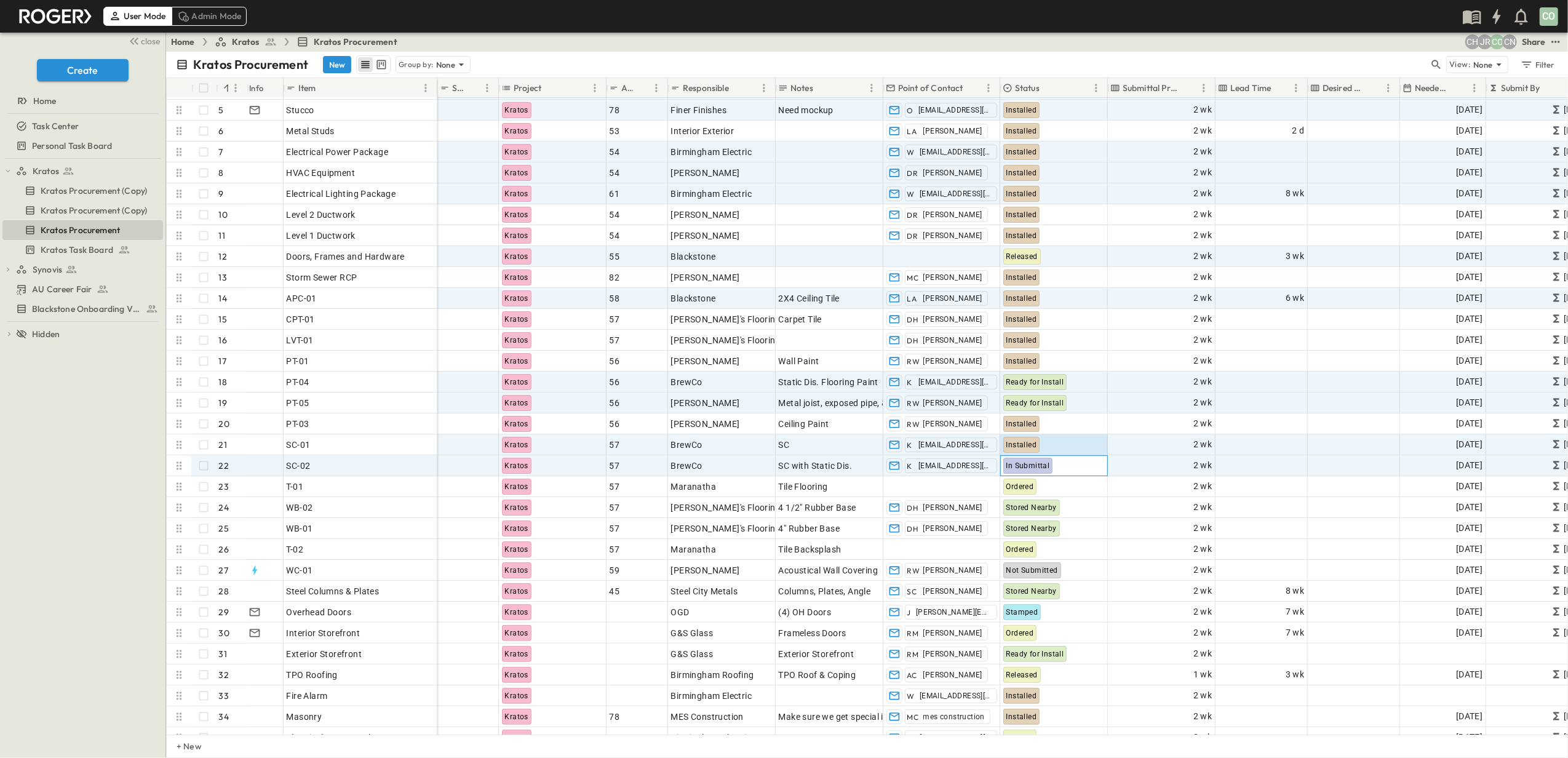
click at [1041, 463] on span "In Submittal" at bounding box center [1029, 465] width 44 height 9
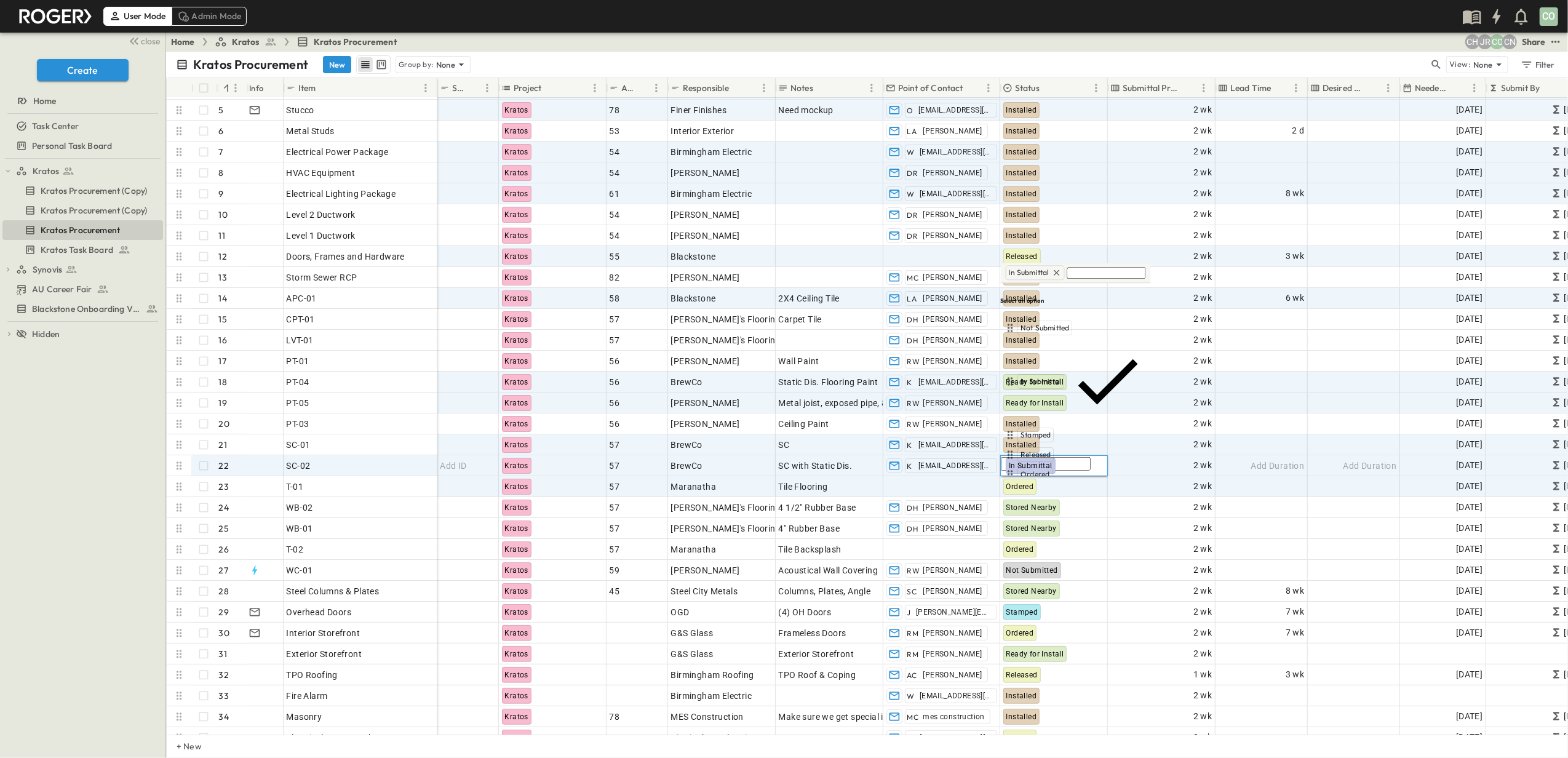
click at [1053, 507] on div "Ready for Install" at bounding box center [1049, 514] width 62 height 15
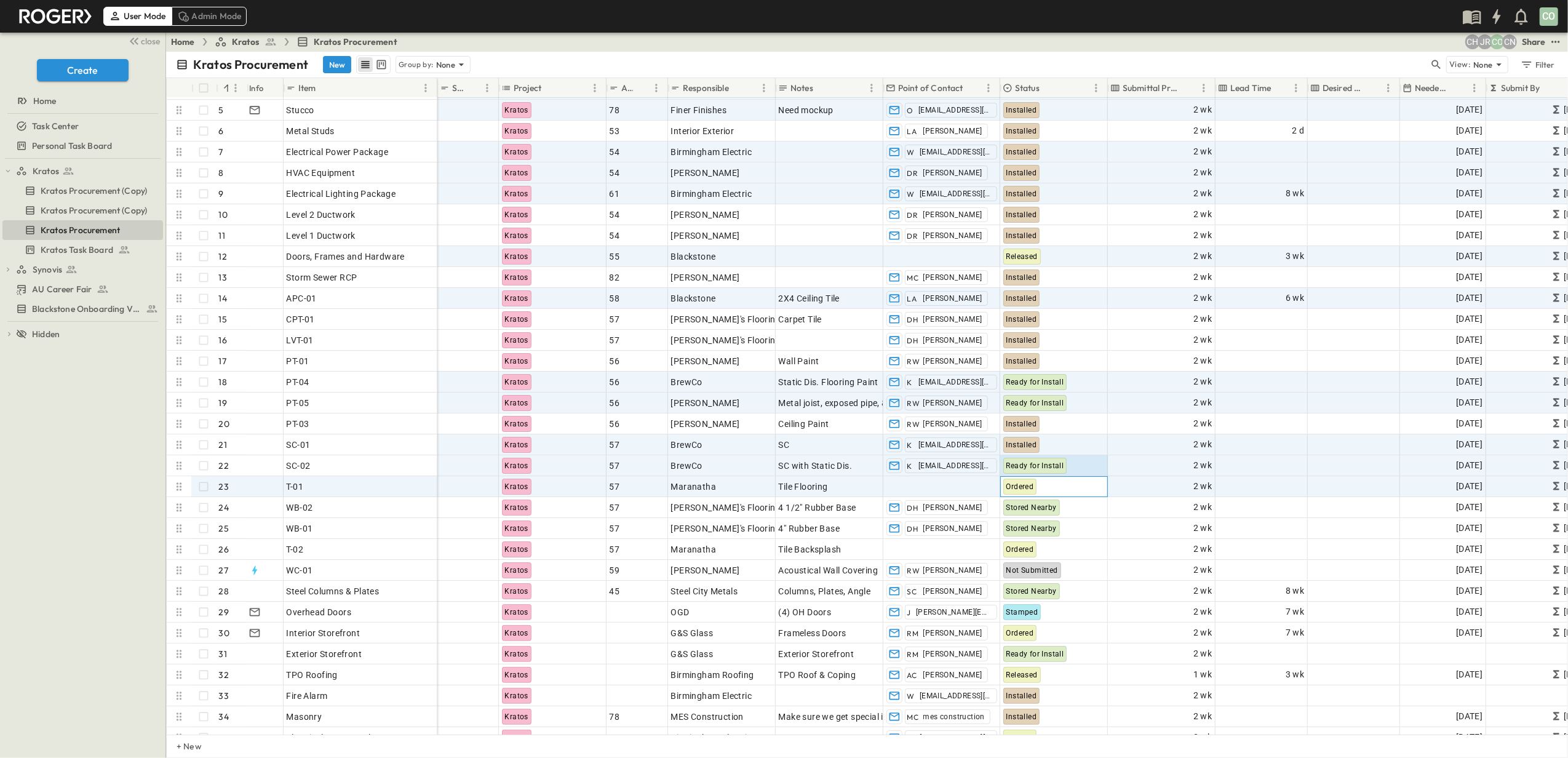
click at [1024, 488] on span "Ordered" at bounding box center [1020, 486] width 27 height 9
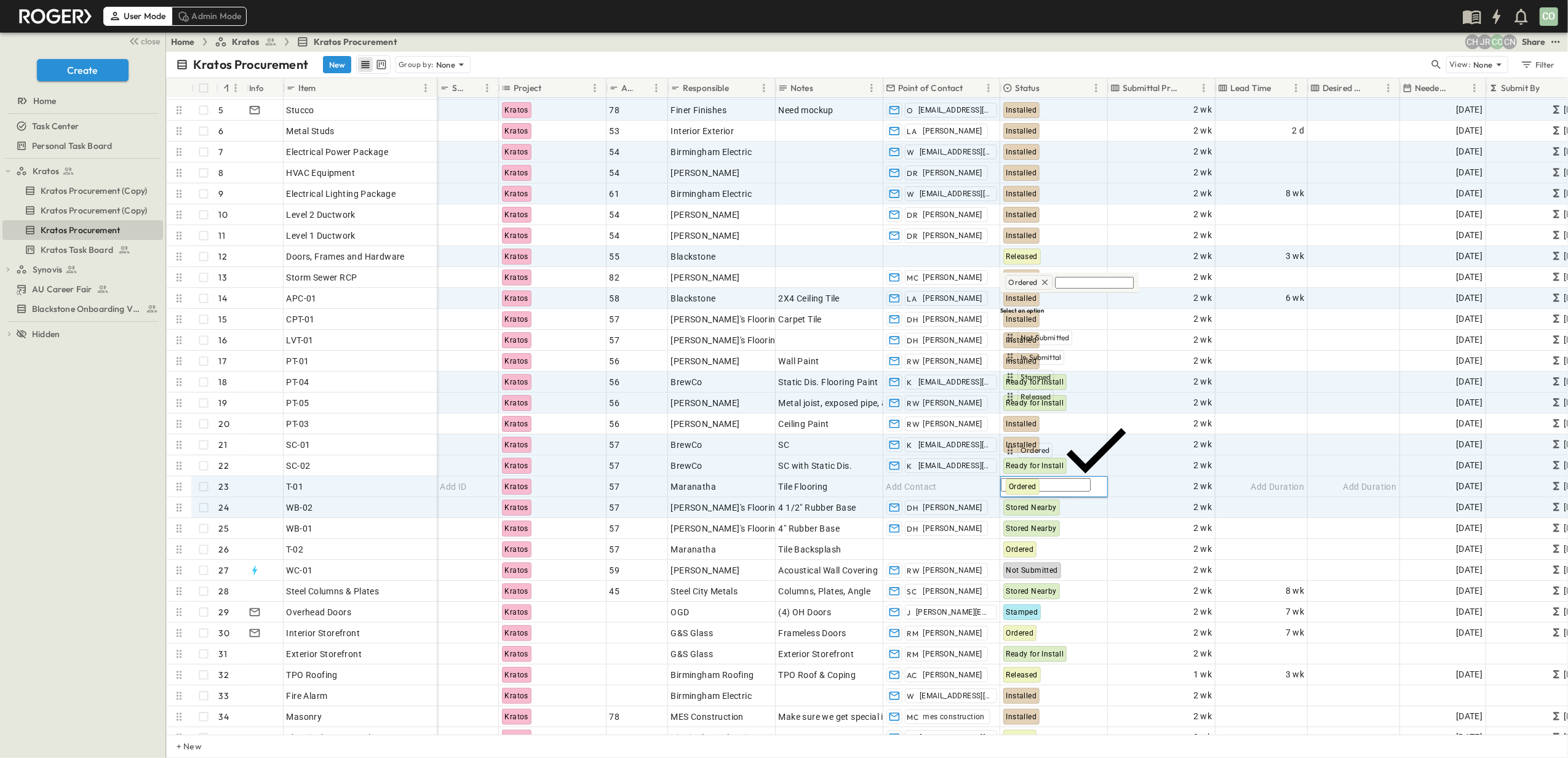
click at [1049, 538] on span "Installed" at bounding box center [1036, 543] width 29 height 10
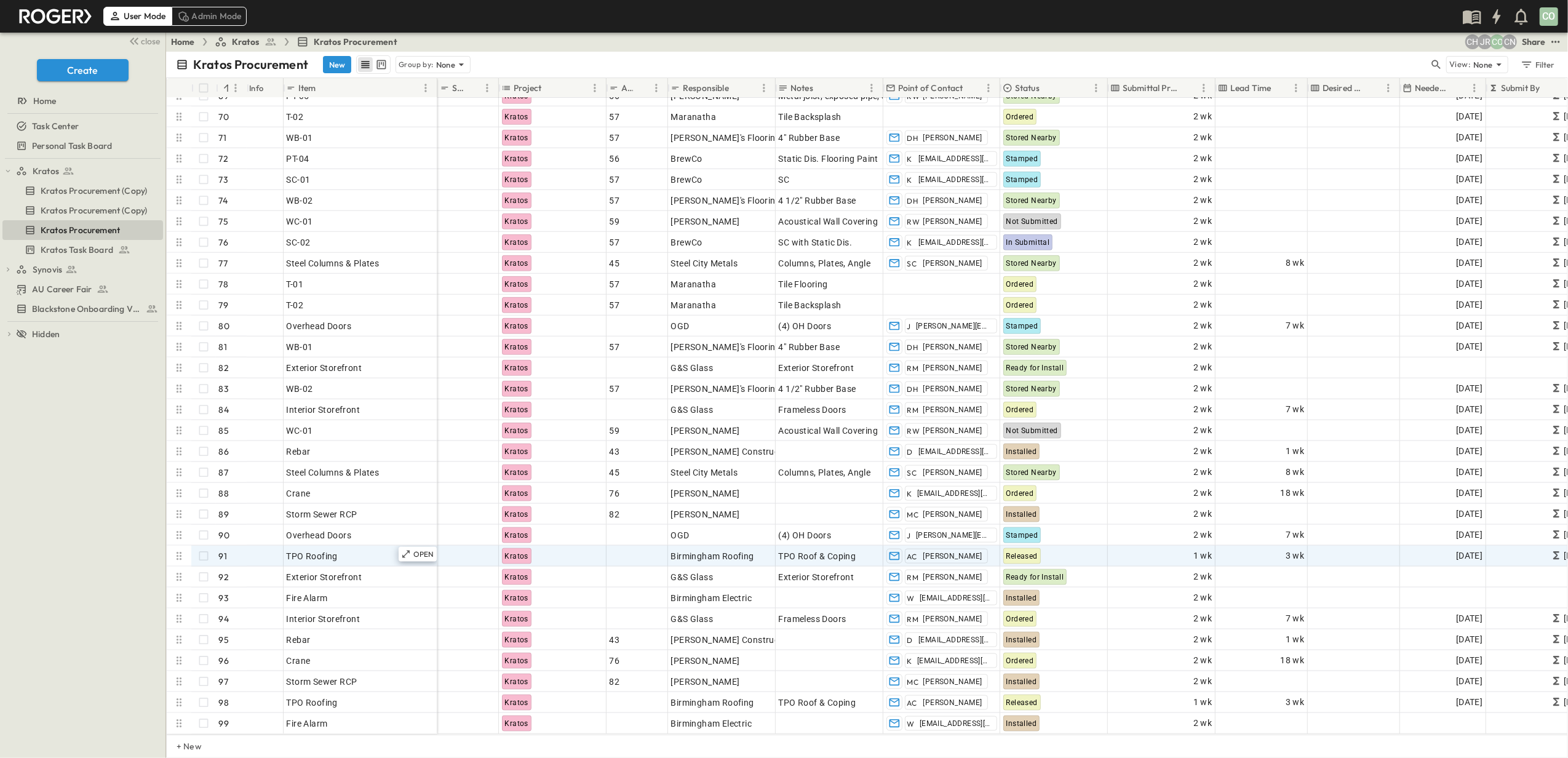
scroll to position [0, 0]
click at [62, 106] on div "Home" at bounding box center [82, 101] width 158 height 12
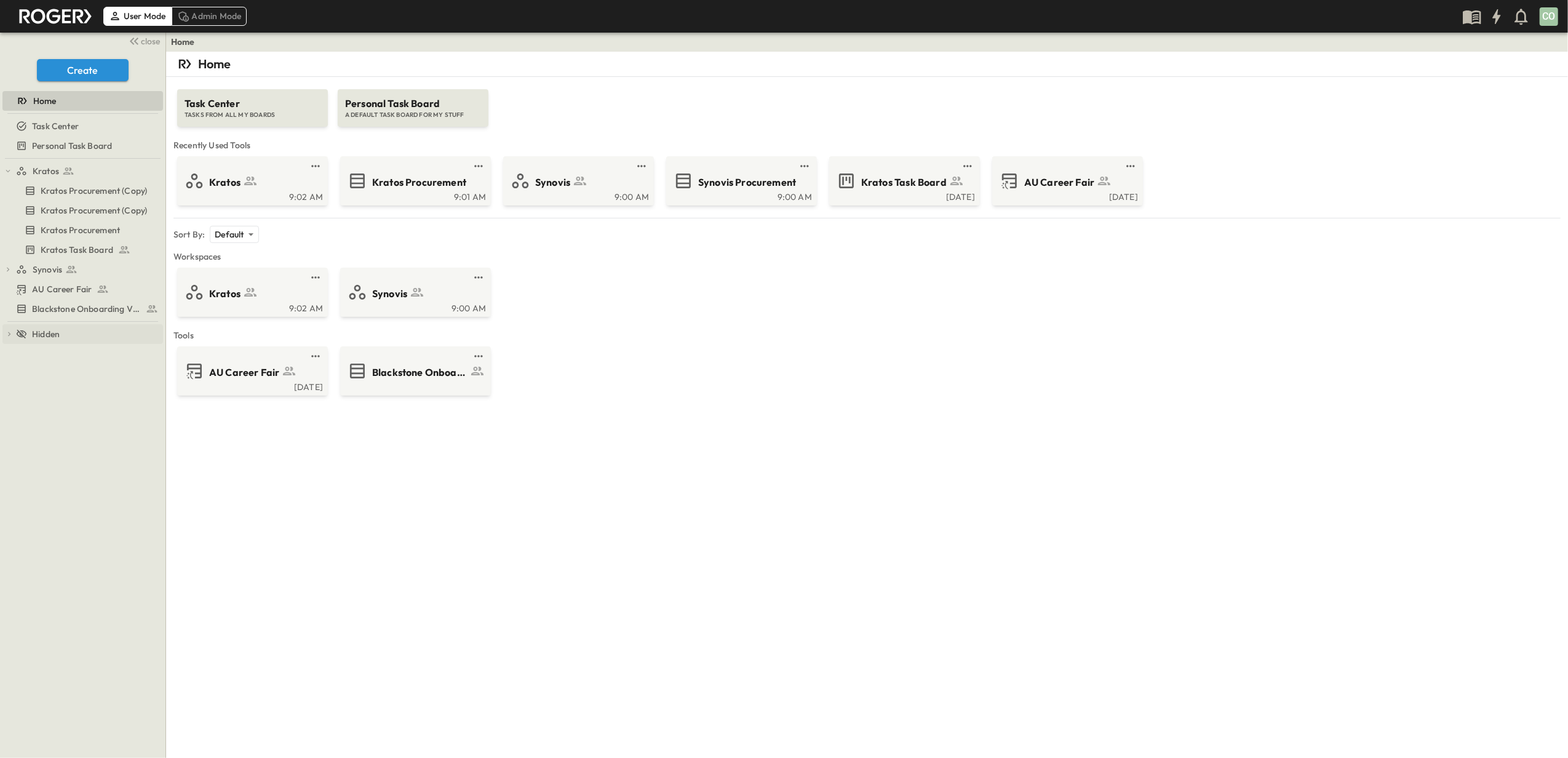
click at [18, 332] on icon at bounding box center [21, 333] width 11 height 11
click at [20, 332] on icon at bounding box center [21, 333] width 11 height 11
click at [67, 64] on button "Create" at bounding box center [83, 69] width 92 height 22
click at [719, 379] on div "AU Career Fair [DATE] Blackstone Onboarding Videos" at bounding box center [868, 371] width 1385 height 49
click at [860, 190] on div "Kratos Task Board" at bounding box center [904, 180] width 134 height 19
